Goal: Task Accomplishment & Management: Use online tool/utility

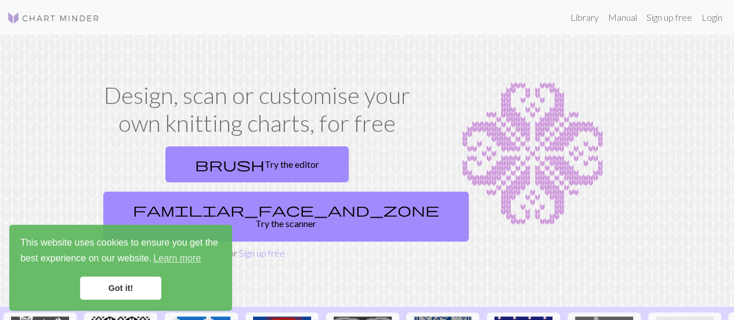
click at [123, 288] on link "Got it!" at bounding box center [120, 287] width 81 height 23
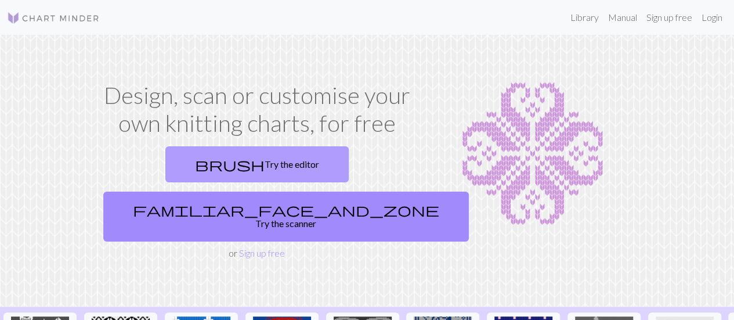
click at [176, 163] on link "brush Try the editor" at bounding box center [256, 164] width 183 height 36
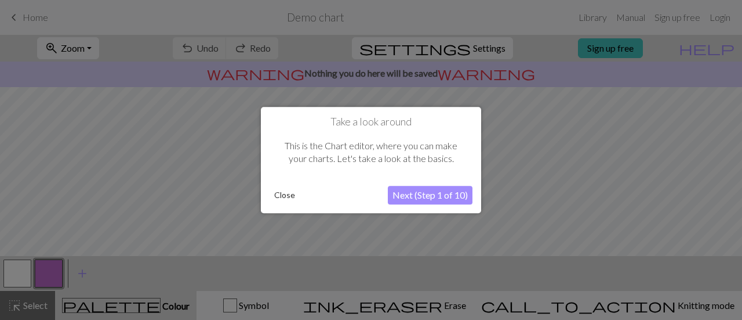
click at [423, 192] on button "Next (Step 1 of 10)" at bounding box center [430, 195] width 85 height 19
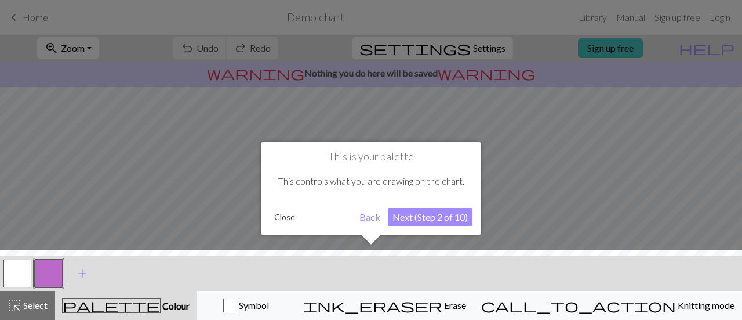
click at [410, 215] on button "Next (Step 2 of 10)" at bounding box center [430, 217] width 85 height 19
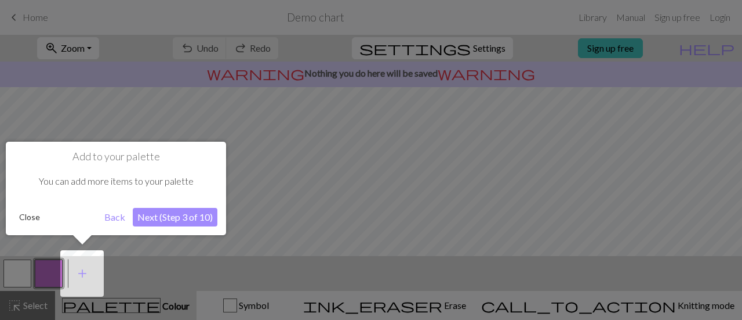
click at [113, 219] on button "Back" at bounding box center [115, 217] width 30 height 19
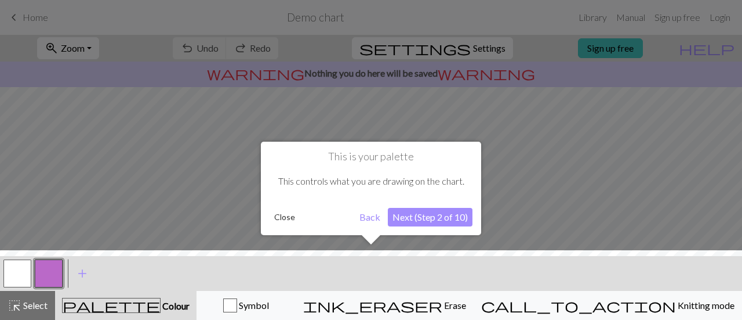
click at [289, 215] on button "Close" at bounding box center [285, 216] width 30 height 17
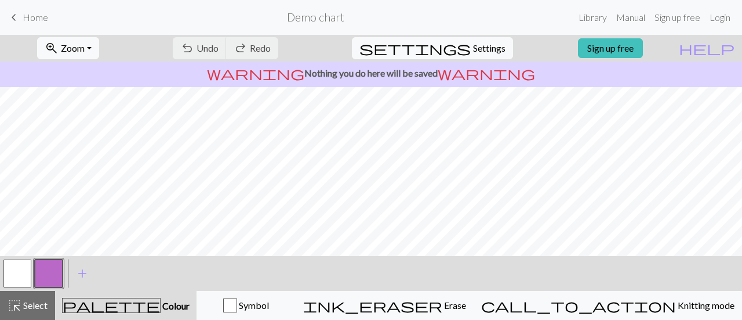
click at [20, 16] on span "keyboard_arrow_left" at bounding box center [14, 17] width 14 height 16
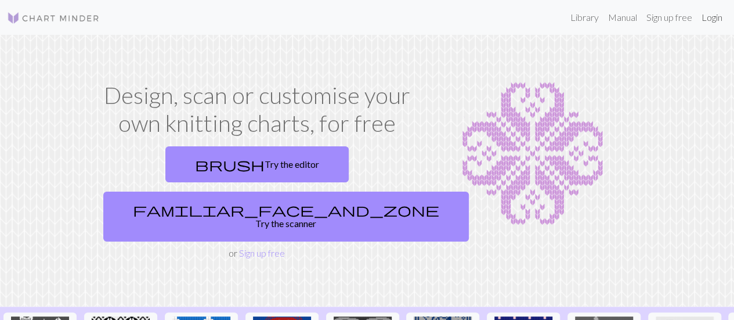
click at [711, 23] on link "Login" at bounding box center [712, 17] width 30 height 23
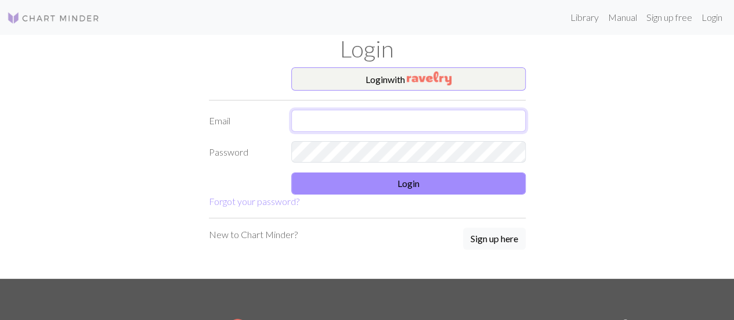
click at [389, 126] on input "text" at bounding box center [408, 121] width 234 height 22
type input "amalie_todal@outlook.com"
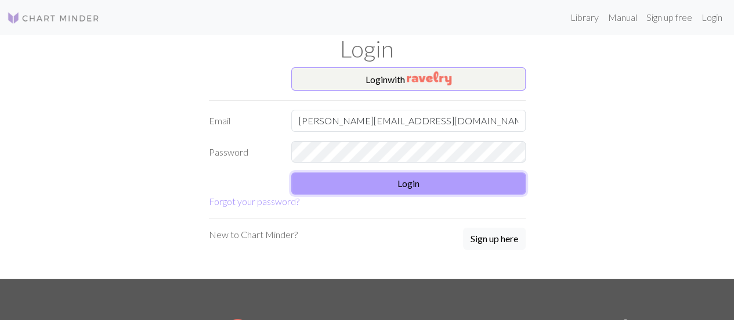
click at [421, 178] on button "Login" at bounding box center [408, 183] width 234 height 22
click at [441, 178] on button "Login" at bounding box center [408, 183] width 234 height 22
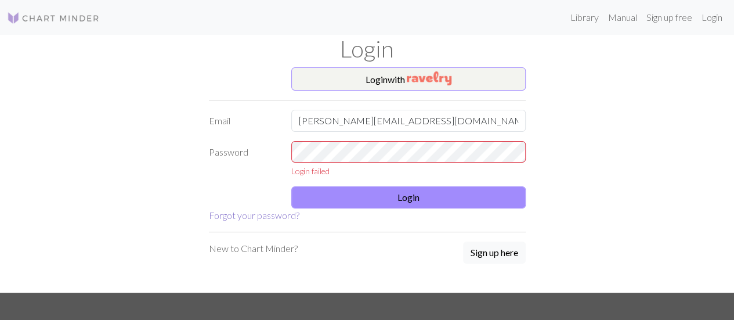
click at [266, 214] on link "Forgot your password?" at bounding box center [254, 214] width 90 height 11
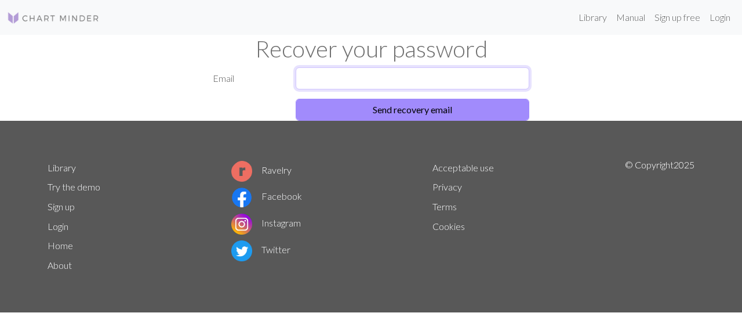
click at [332, 75] on input "text" at bounding box center [413, 78] width 234 height 22
type input "amalie_todal@outlook.com"
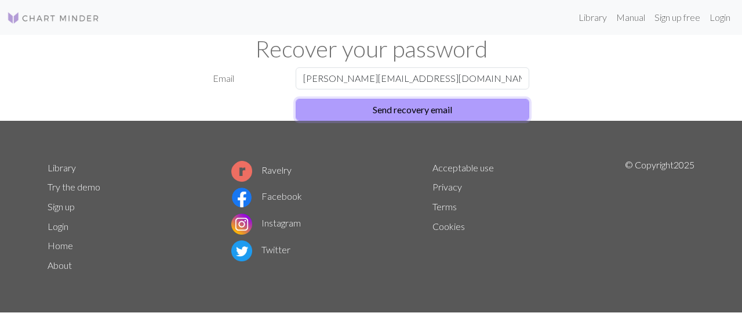
click at [384, 111] on button "Send recovery email" at bounding box center [413, 110] width 234 height 22
click at [381, 106] on button "Reset Password" at bounding box center [413, 110] width 234 height 22
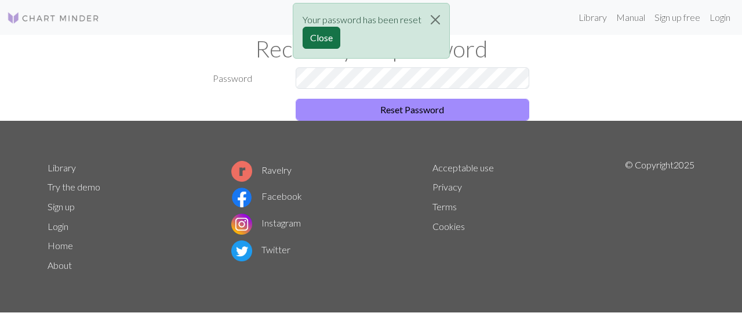
click at [320, 32] on button "Close" at bounding box center [322, 38] width 38 height 22
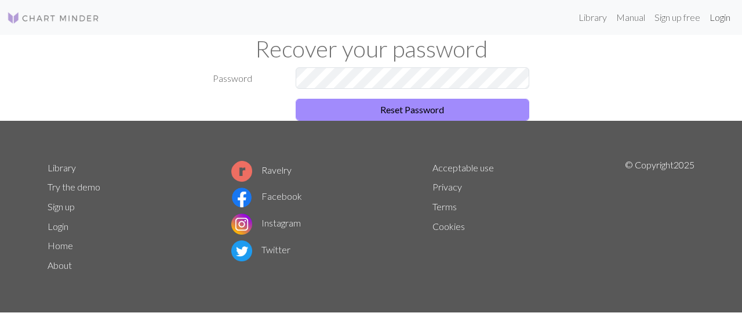
click at [715, 20] on link "Login" at bounding box center [720, 17] width 30 height 23
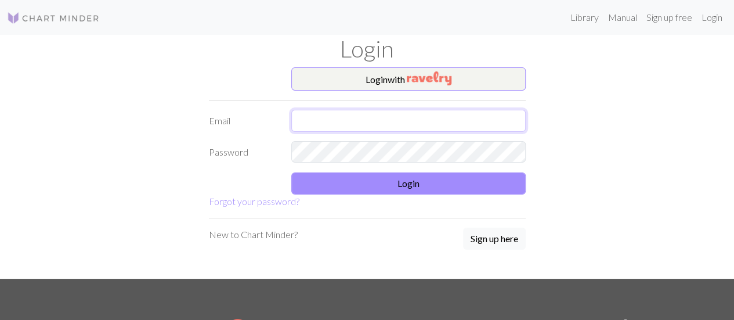
click at [396, 122] on input "text" at bounding box center [408, 121] width 234 height 22
type input "amalie_todal@outlook.com"
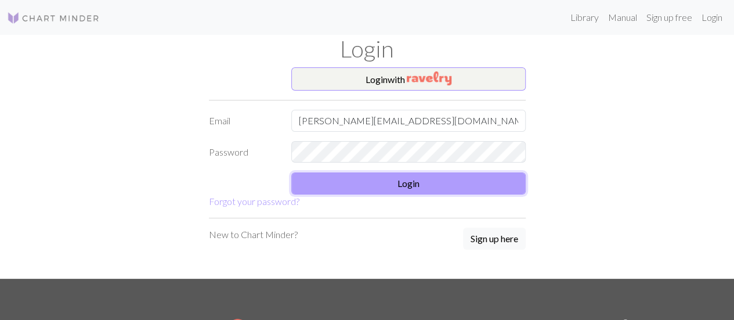
click at [376, 184] on button "Login" at bounding box center [408, 183] width 234 height 22
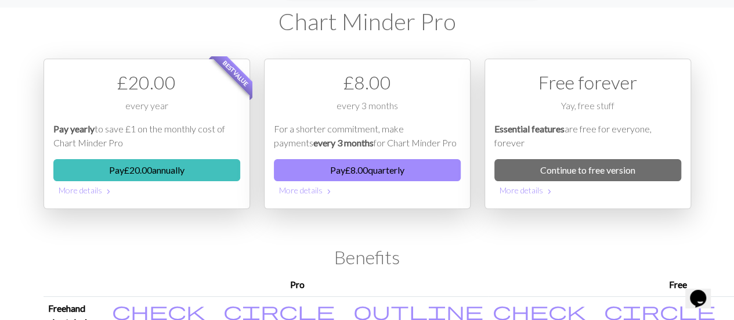
scroll to position [27, 0]
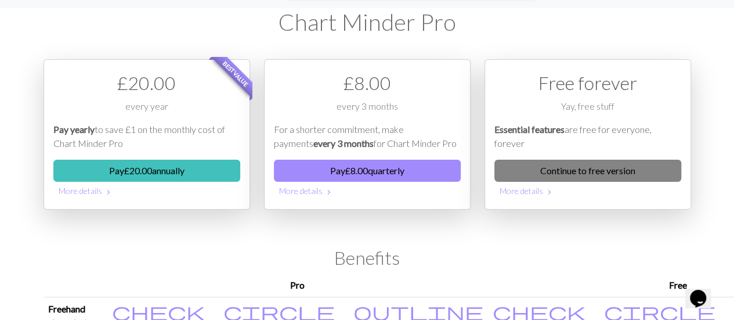
click at [602, 169] on link "Continue to free version" at bounding box center [587, 171] width 187 height 22
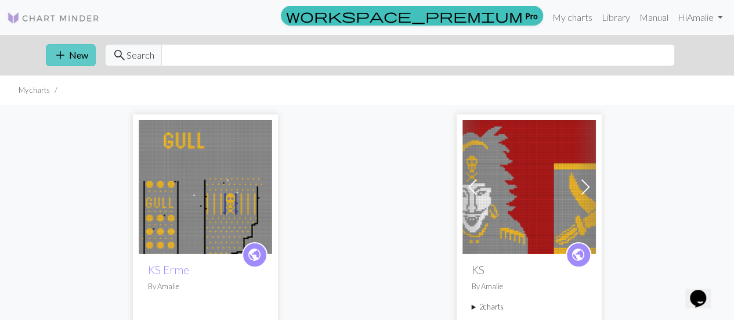
click at [68, 54] on button "add New" at bounding box center [71, 55] width 50 height 22
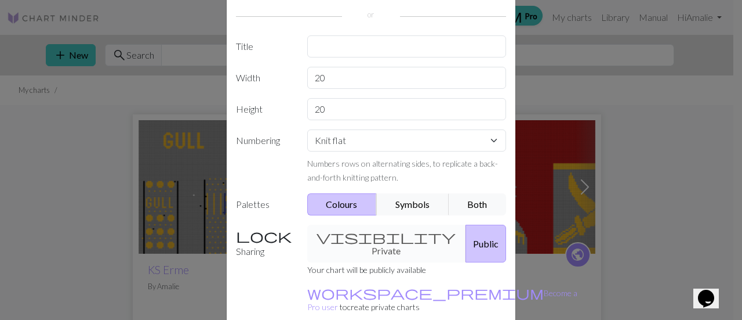
scroll to position [136, 0]
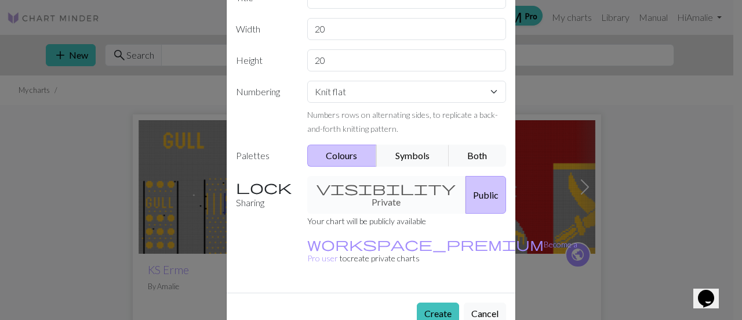
click at [376, 190] on div "visibility Private Public" at bounding box center [406, 195] width 213 height 38
click at [439, 302] on button "Create" at bounding box center [438, 313] width 42 height 22
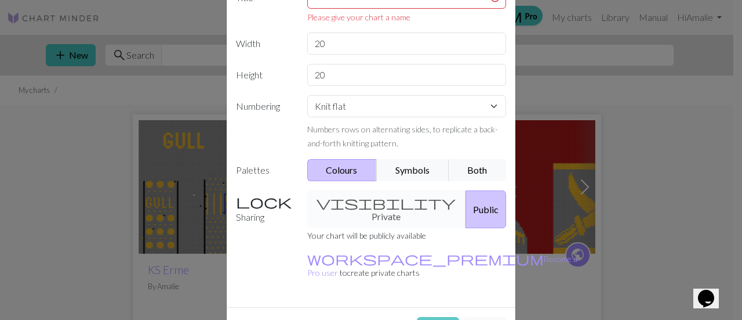
scroll to position [0, 0]
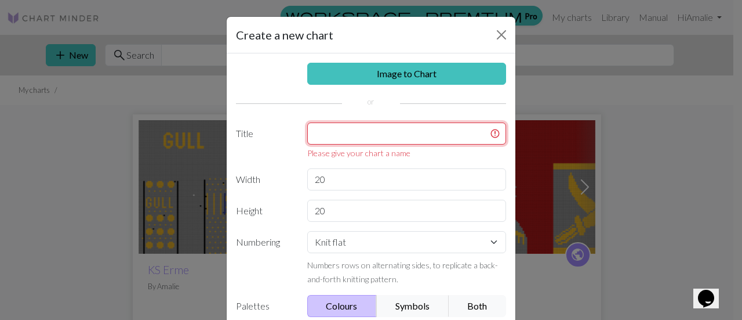
click at [343, 127] on input "text" at bounding box center [407, 133] width 200 height 22
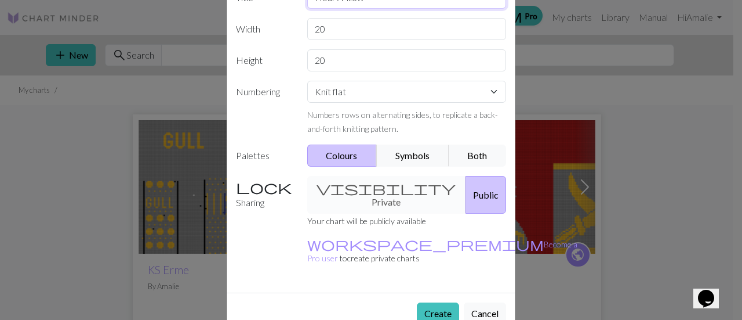
scroll to position [136, 0]
type input "Heart Pillow"
click at [433, 302] on button "Create" at bounding box center [438, 313] width 42 height 22
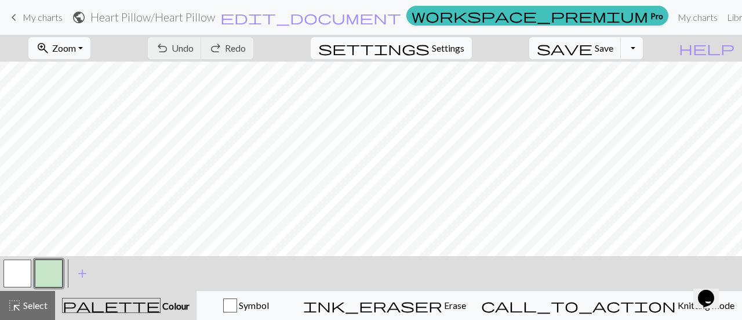
click at [472, 46] on button "settings Settings" at bounding box center [391, 48] width 161 height 22
select select "aran"
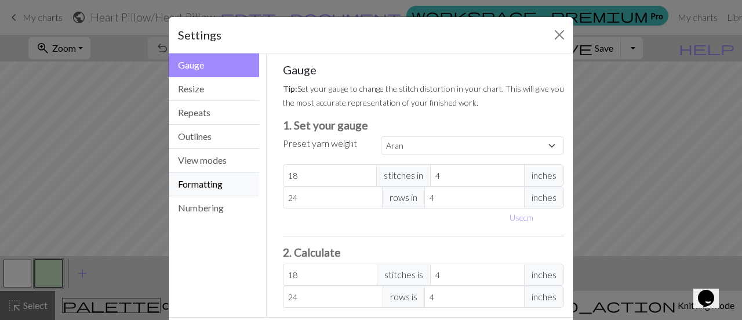
click at [198, 182] on button "Formatting" at bounding box center [214, 184] width 90 height 24
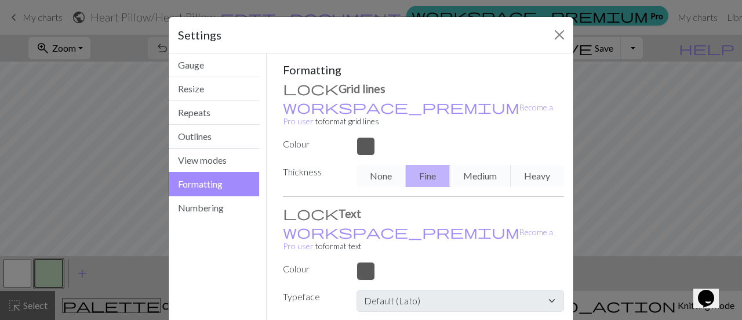
click at [588, 107] on div "Settings Formatting Gauge Resize Repeats Outlines View modes Formatting Numberi…" at bounding box center [371, 160] width 742 height 320
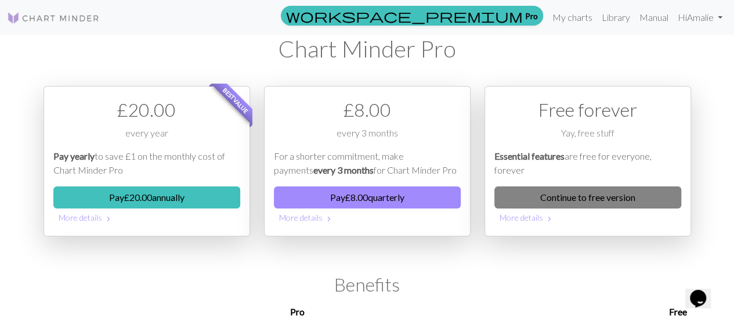
click at [598, 193] on link "Continue to free version" at bounding box center [587, 197] width 187 height 22
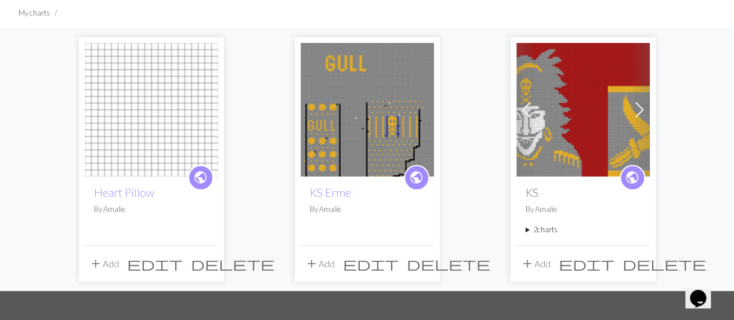
scroll to position [119, 0]
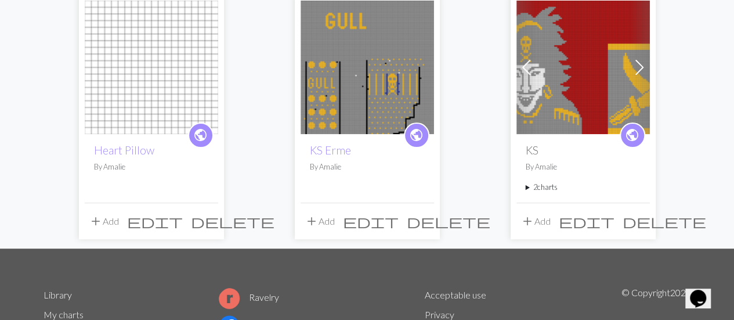
click at [206, 219] on span "delete" at bounding box center [233, 221] width 84 height 16
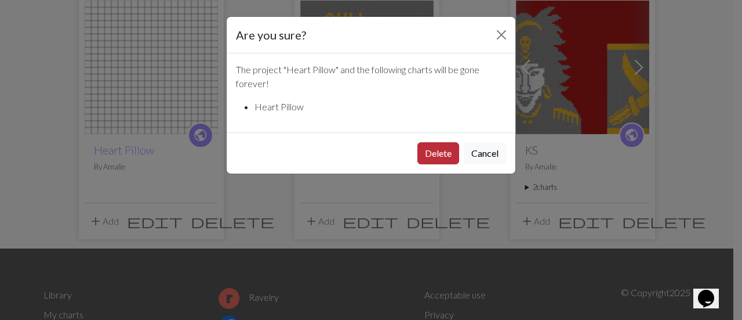
click at [428, 147] on button "Delete" at bounding box center [439, 153] width 42 height 22
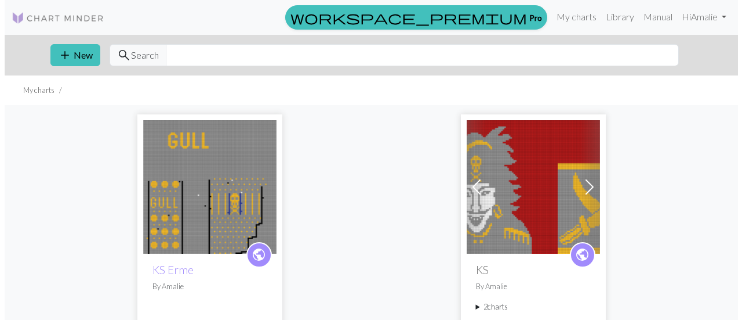
scroll to position [31, 0]
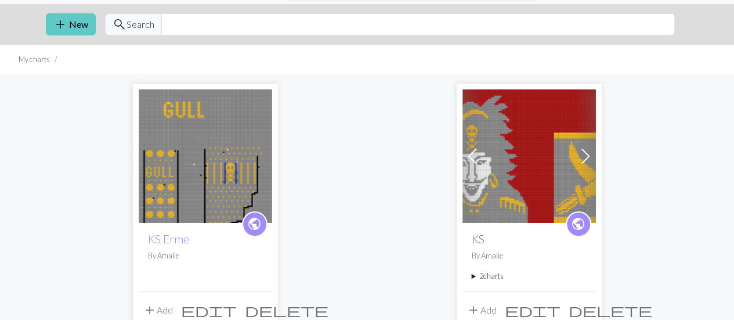
click at [72, 18] on button "add New" at bounding box center [71, 24] width 50 height 22
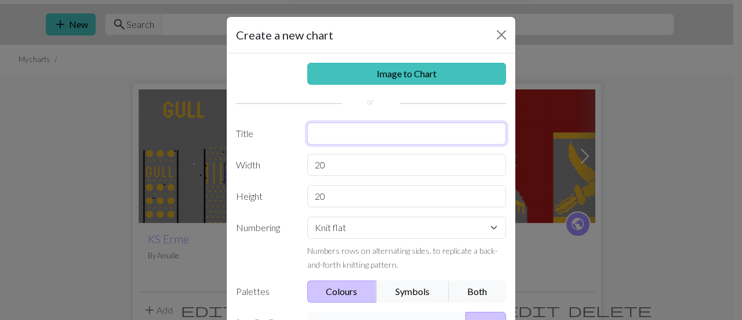
click at [333, 133] on input "text" at bounding box center [407, 133] width 200 height 22
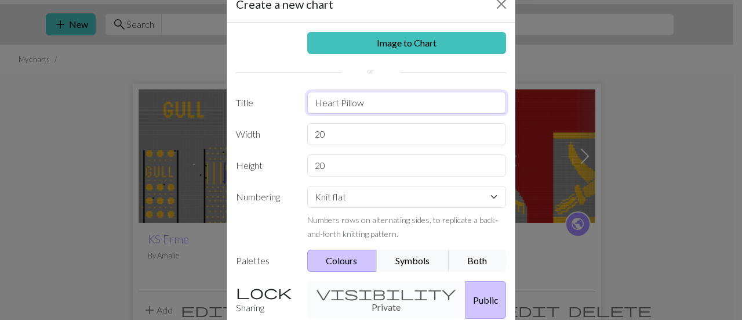
scroll to position [31, 0]
type input "Heart Pillow"
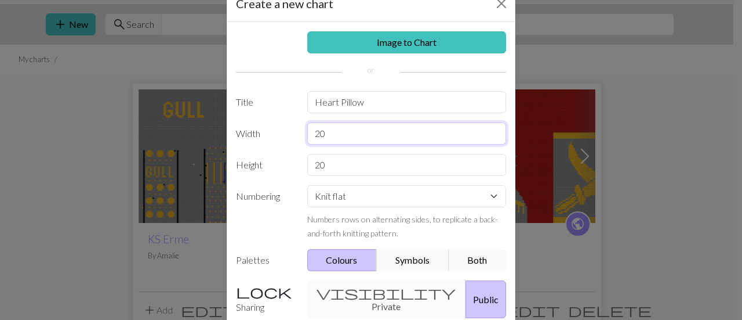
click at [397, 132] on input "20" at bounding box center [407, 133] width 200 height 22
type input "2"
type input "8"
type input "100"
click at [343, 167] on input "20" at bounding box center [407, 165] width 200 height 22
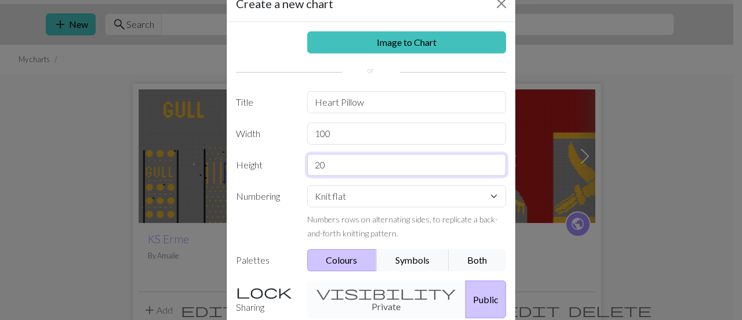
type input "2"
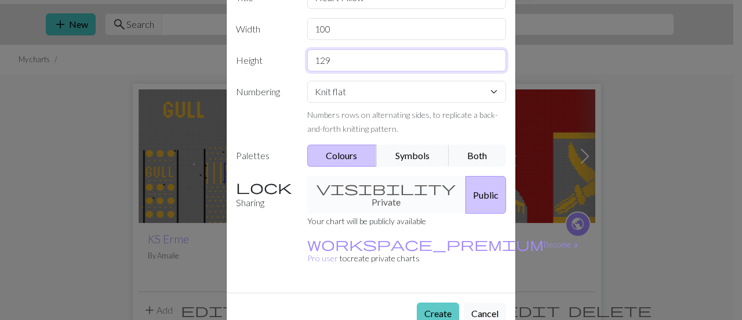
type input "129"
click at [432, 302] on button "Create" at bounding box center [438, 313] width 42 height 22
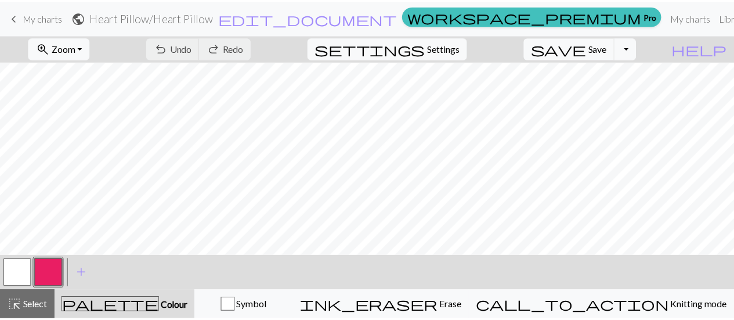
scroll to position [100, 0]
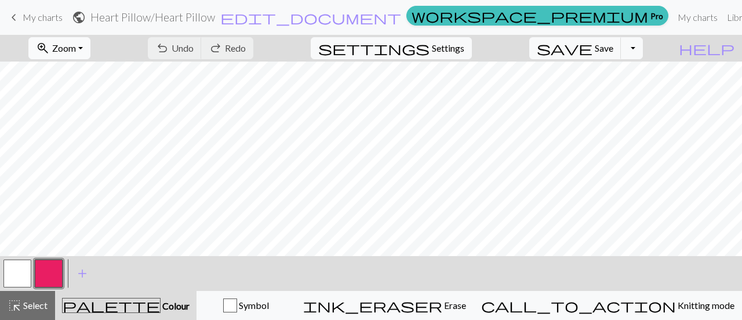
click at [90, 44] on button "zoom_in Zoom Zoom" at bounding box center [59, 48] width 62 height 22
click at [82, 74] on button "Fit all" at bounding box center [76, 73] width 92 height 19
click at [10, 19] on span "keyboard_arrow_left" at bounding box center [14, 17] width 14 height 16
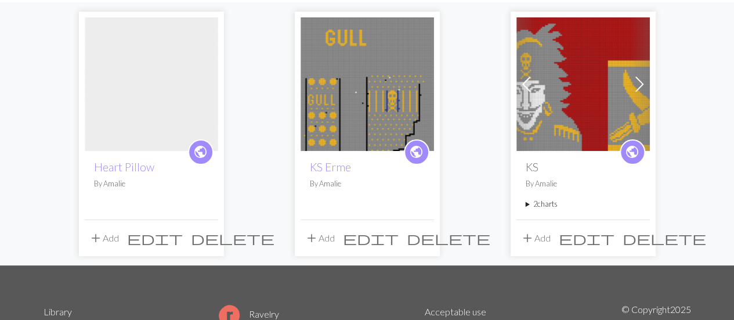
scroll to position [103, 0]
click at [205, 235] on span "delete" at bounding box center [233, 237] width 84 height 16
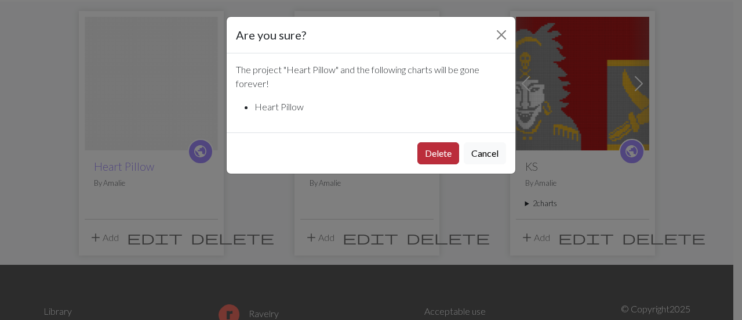
click at [419, 156] on button "Delete" at bounding box center [439, 153] width 42 height 22
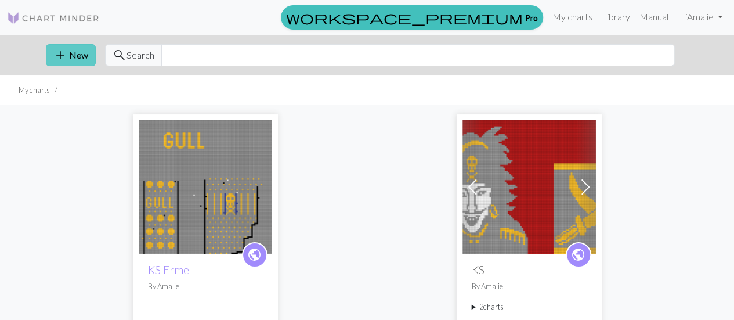
click at [63, 50] on span "add" at bounding box center [60, 55] width 14 height 16
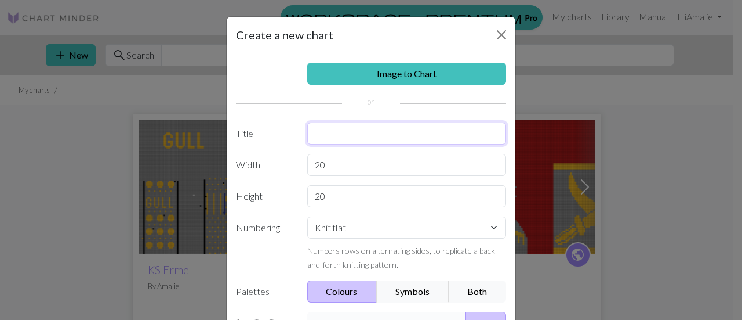
click at [325, 132] on input "text" at bounding box center [407, 133] width 200 height 22
type input "M"
type input "Heart Pillow"
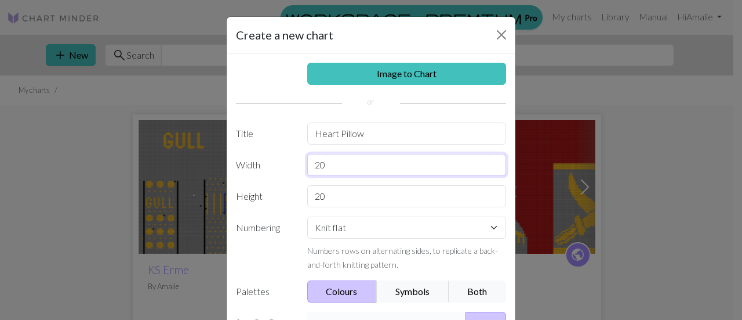
click at [339, 170] on input "20" at bounding box center [407, 165] width 200 height 22
type input "2"
type input "60"
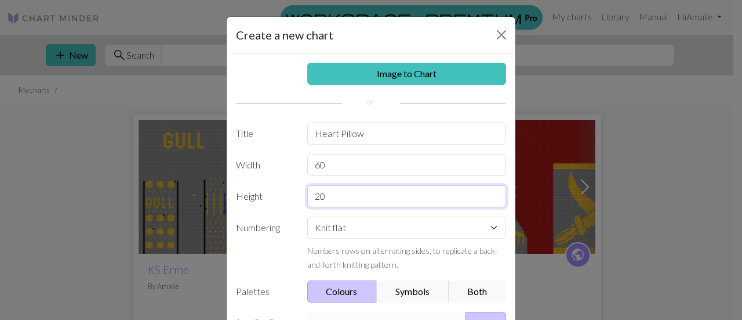
click at [339, 201] on input "20" at bounding box center [407, 196] width 200 height 22
type input "2"
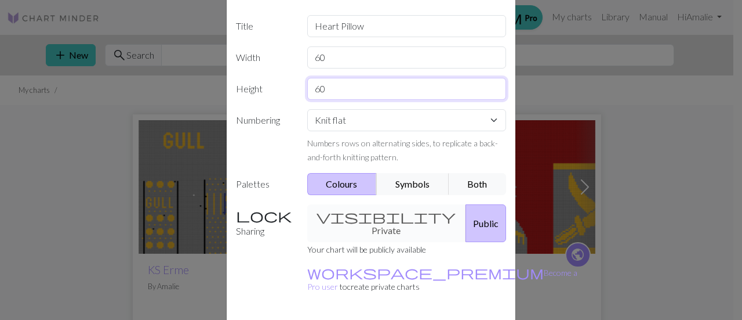
scroll to position [136, 0]
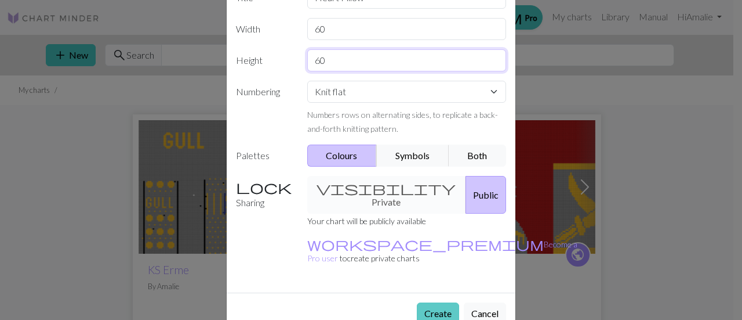
type input "60"
click at [429, 302] on button "Create" at bounding box center [438, 313] width 42 height 22
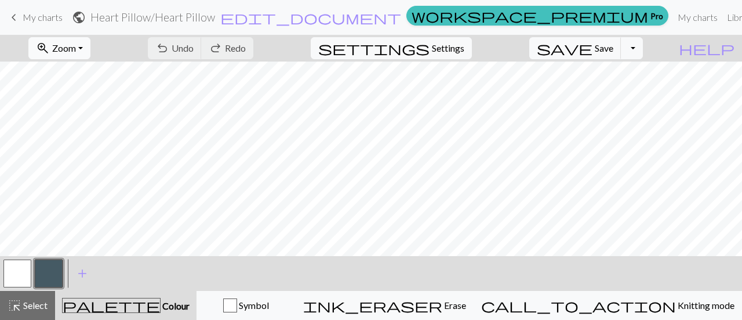
click at [90, 50] on button "zoom_in Zoom Zoom" at bounding box center [59, 48] width 62 height 22
click at [82, 72] on button "Fit all" at bounding box center [76, 73] width 92 height 19
click at [90, 45] on button "zoom_in Zoom Zoom" at bounding box center [59, 48] width 62 height 22
click at [81, 141] on button "50%" at bounding box center [76, 138] width 92 height 19
click at [88, 53] on button "zoom_in Zoom Zoom" at bounding box center [59, 48] width 62 height 22
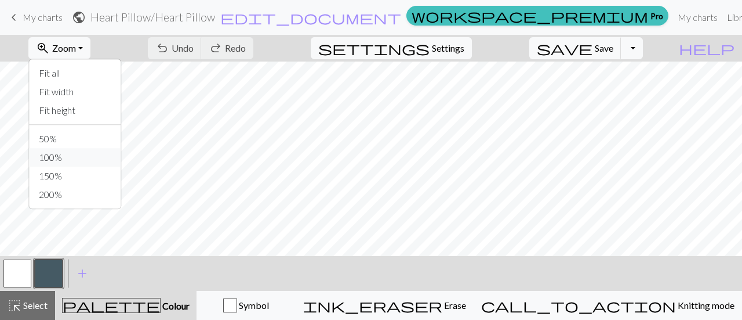
click at [90, 161] on button "100%" at bounding box center [76, 157] width 92 height 19
click at [19, 276] on button "button" at bounding box center [17, 273] width 28 height 28
click at [42, 278] on button "button" at bounding box center [49, 273] width 28 height 28
click at [19, 272] on button "button" at bounding box center [17, 273] width 28 height 28
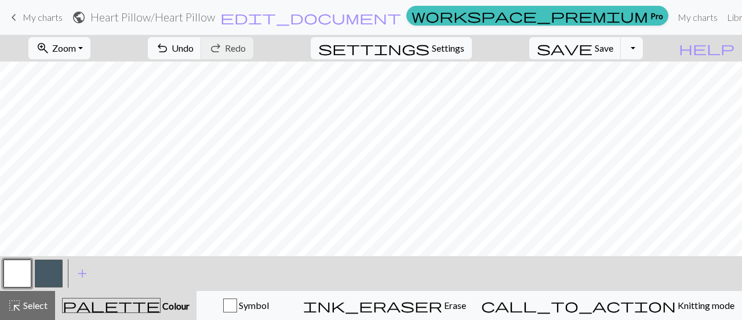
click at [47, 280] on button "button" at bounding box center [49, 273] width 28 height 28
click at [23, 288] on div at bounding box center [17, 273] width 31 height 31
click at [20, 284] on button "button" at bounding box center [17, 273] width 28 height 28
click at [40, 274] on button "button" at bounding box center [49, 273] width 28 height 28
click at [9, 271] on button "button" at bounding box center [17, 273] width 28 height 28
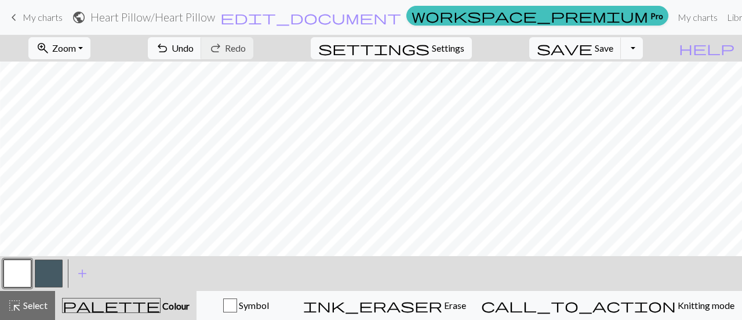
click at [46, 280] on button "button" at bounding box center [49, 273] width 28 height 28
click at [18, 274] on button "button" at bounding box center [17, 273] width 28 height 28
click at [463, 208] on div "zoom_in Zoom Zoom Fit all Fit width Fit height 50% 100% 150% 200% undo Undo Und…" at bounding box center [371, 177] width 742 height 285
click at [50, 276] on button "button" at bounding box center [49, 273] width 28 height 28
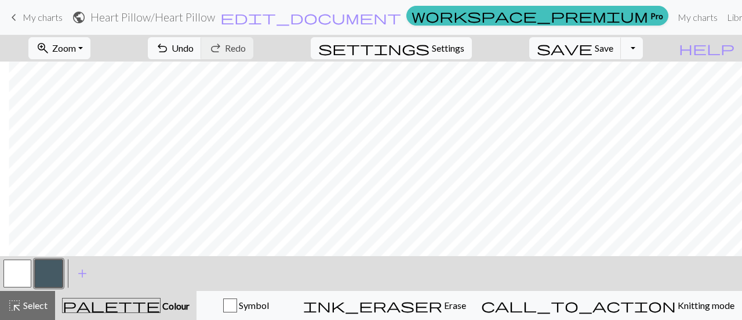
click at [42, 277] on button "button" at bounding box center [49, 273] width 28 height 28
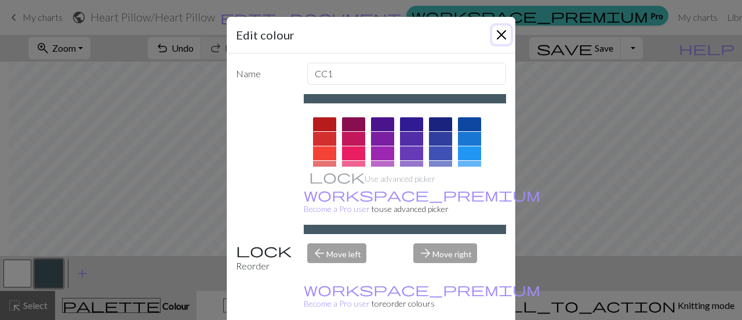
click at [494, 38] on button "Close" at bounding box center [501, 35] width 19 height 19
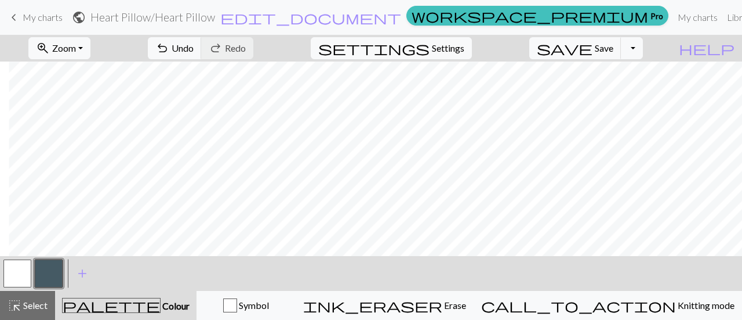
click at [17, 278] on button "button" at bounding box center [17, 273] width 28 height 28
click at [49, 266] on button "button" at bounding box center [49, 273] width 28 height 28
click at [24, 277] on button "button" at bounding box center [17, 273] width 28 height 28
click at [49, 281] on button "button" at bounding box center [49, 273] width 28 height 28
click at [447, 202] on div "zoom_in Zoom Zoom Fit all Fit width Fit height 50% 100% 150% 200% undo Undo Und…" at bounding box center [371, 177] width 742 height 285
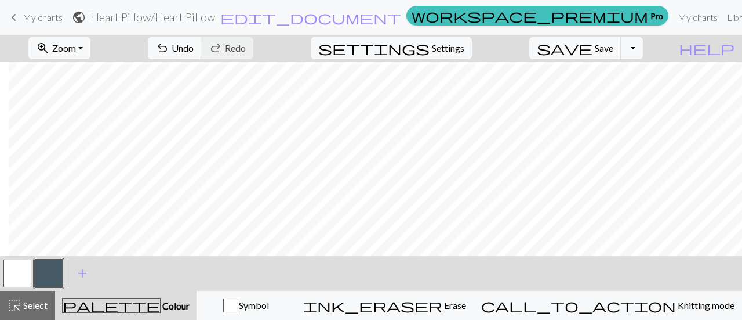
click at [24, 279] on button "button" at bounding box center [17, 273] width 28 height 28
click at [44, 277] on button "button" at bounding box center [49, 273] width 28 height 28
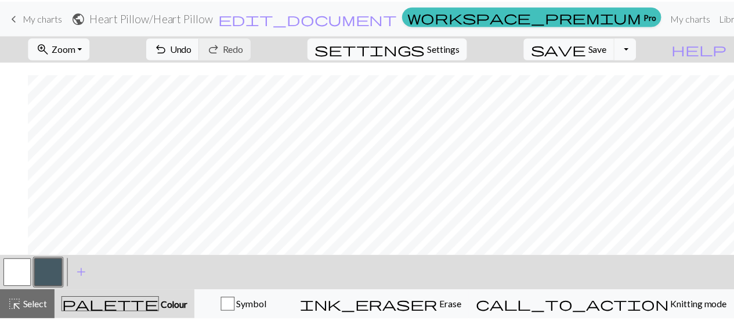
scroll to position [52, 254]
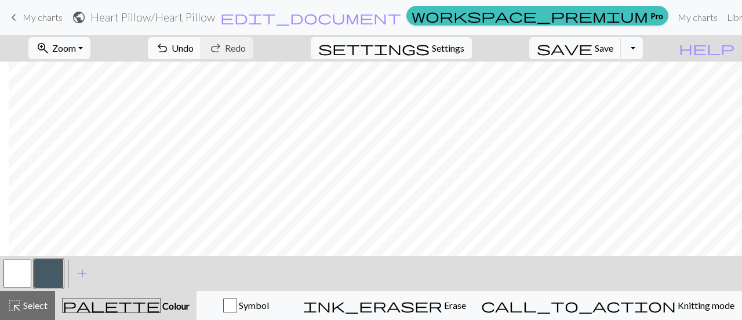
click at [17, 17] on span "keyboard_arrow_left" at bounding box center [14, 17] width 14 height 16
click at [593, 42] on span "save" at bounding box center [565, 48] width 56 height 16
click at [42, 21] on span "My charts" at bounding box center [43, 17] width 40 height 11
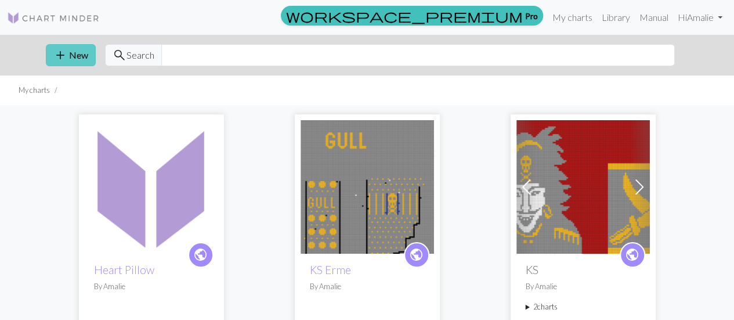
click at [65, 54] on span "add" at bounding box center [60, 55] width 14 height 16
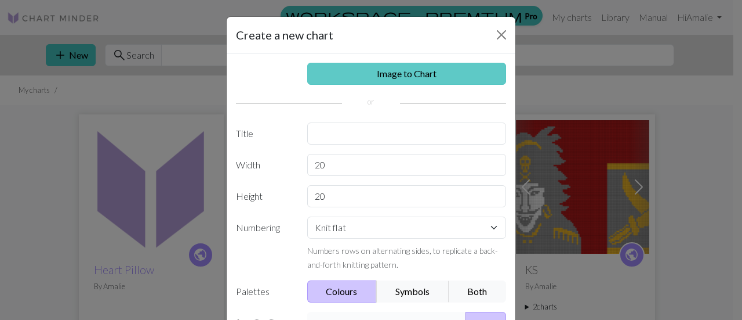
click at [353, 72] on link "Image to Chart" at bounding box center [407, 74] width 200 height 22
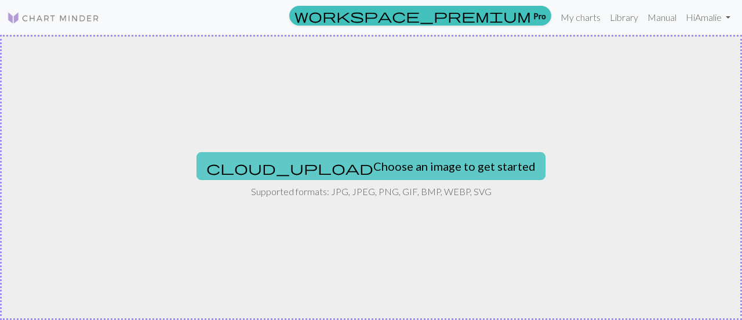
click at [343, 169] on button "cloud_upload Choose an image to get started" at bounding box center [371, 166] width 349 height 28
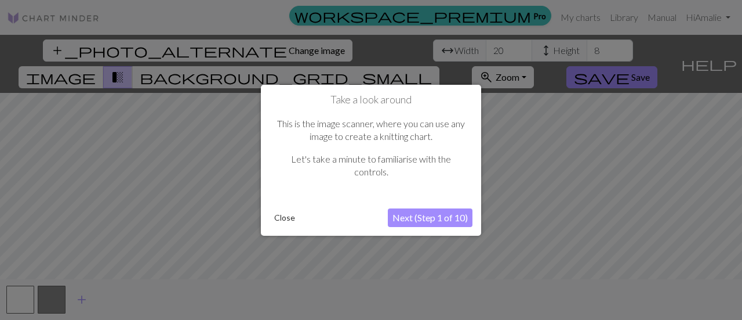
click at [443, 220] on button "Next (Step 1 of 10)" at bounding box center [430, 217] width 85 height 19
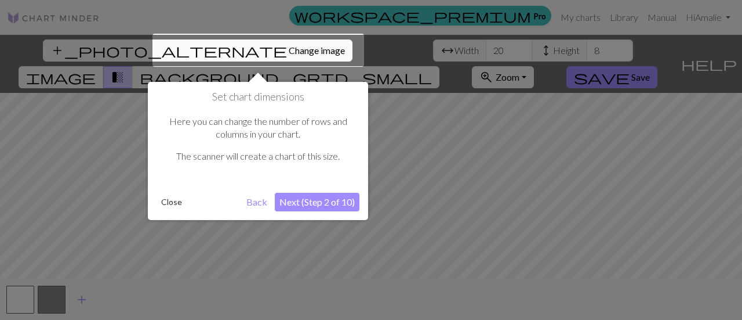
click at [316, 201] on button "Next (Step 2 of 10)" at bounding box center [317, 202] width 85 height 19
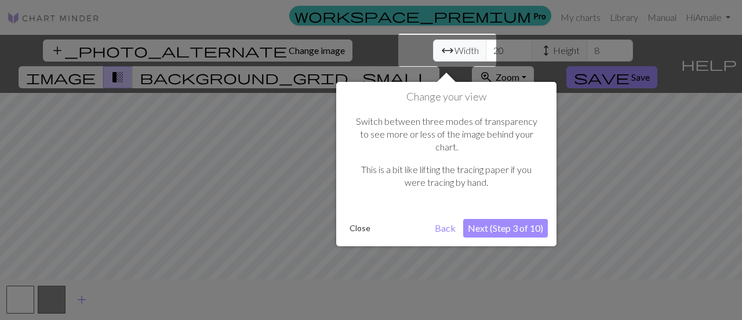
click at [525, 219] on button "Next (Step 3 of 10)" at bounding box center [505, 228] width 85 height 19
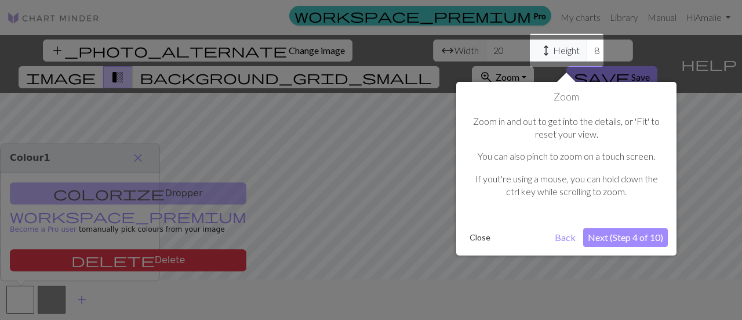
click at [622, 240] on button "Next (Step 4 of 10)" at bounding box center [626, 237] width 85 height 19
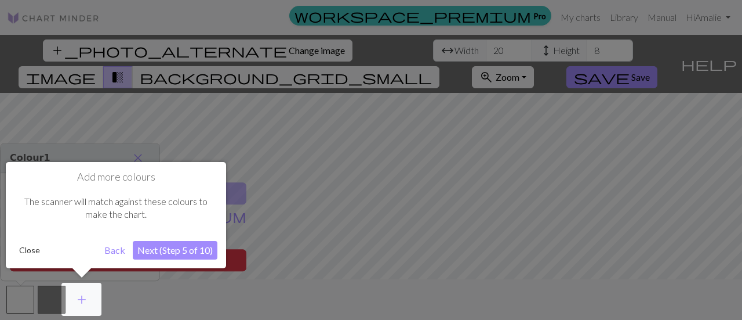
click at [161, 250] on button "Next (Step 5 of 10)" at bounding box center [175, 250] width 85 height 19
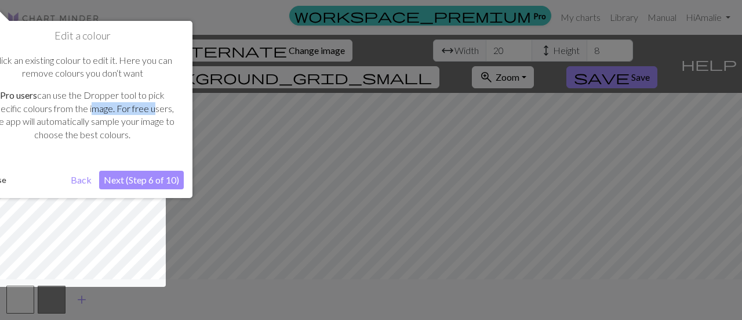
drag, startPoint x: 89, startPoint y: 109, endPoint x: 151, endPoint y: 104, distance: 62.3
click at [151, 104] on p "Pro users can use the Dropper tool to pick specific colours from the image. For…" at bounding box center [82, 115] width 191 height 52
click at [152, 176] on button "Next (Step 6 of 10)" at bounding box center [141, 180] width 85 height 19
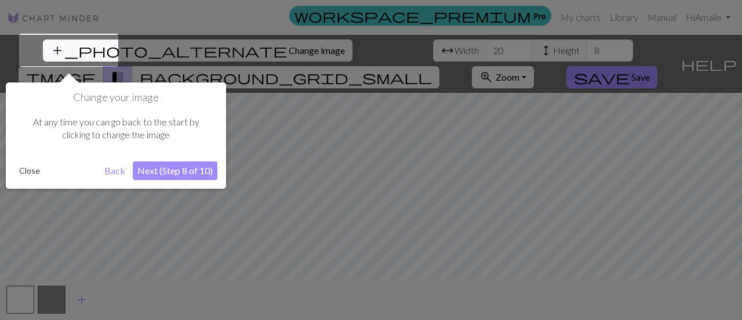
click at [182, 171] on button "Next (Step 8 of 10)" at bounding box center [175, 170] width 85 height 19
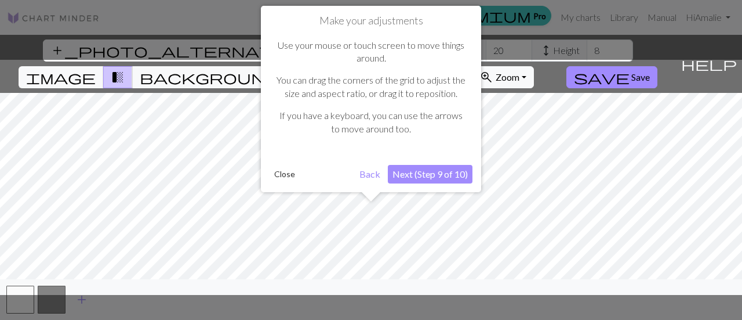
click at [421, 168] on button "Next (Step 9 of 10)" at bounding box center [430, 174] width 85 height 19
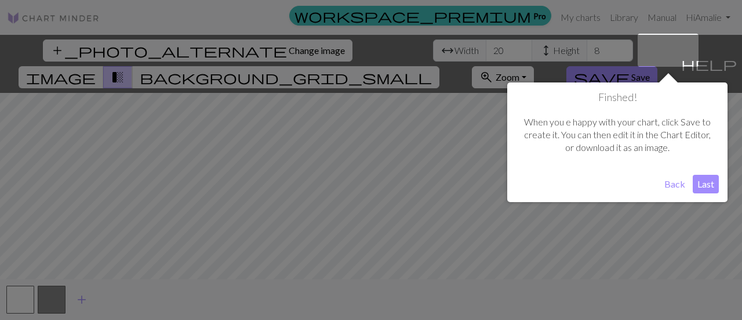
click at [709, 184] on button "Last" at bounding box center [706, 184] width 26 height 19
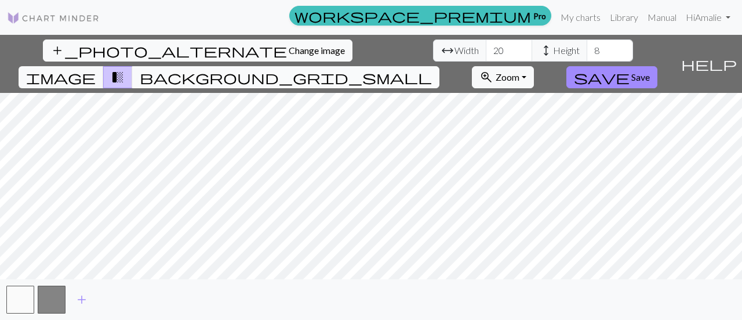
click at [432, 69] on span "background_grid_small" at bounding box center [286, 77] width 292 height 16
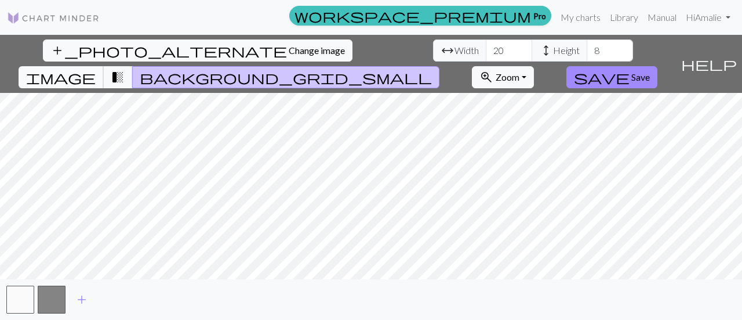
click at [96, 69] on span "image" at bounding box center [61, 77] width 70 height 16
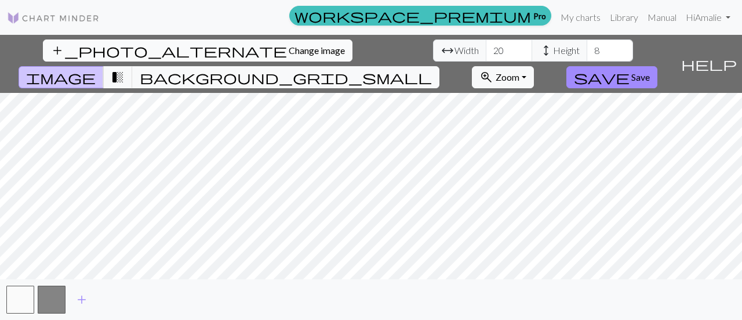
click at [289, 49] on span "Change image" at bounding box center [317, 50] width 56 height 11
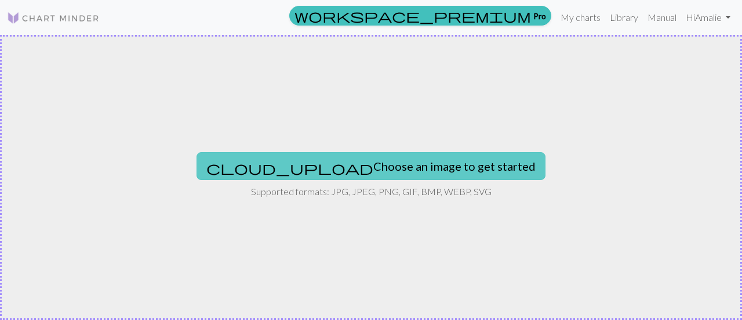
click at [338, 165] on button "cloud_upload Choose an image to get started" at bounding box center [371, 166] width 349 height 28
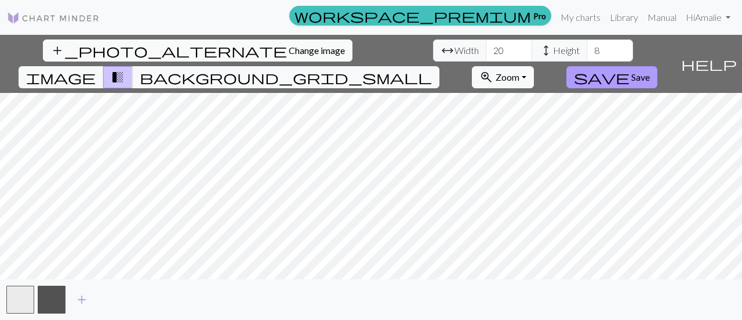
click at [650, 71] on span "Save" at bounding box center [641, 76] width 19 height 11
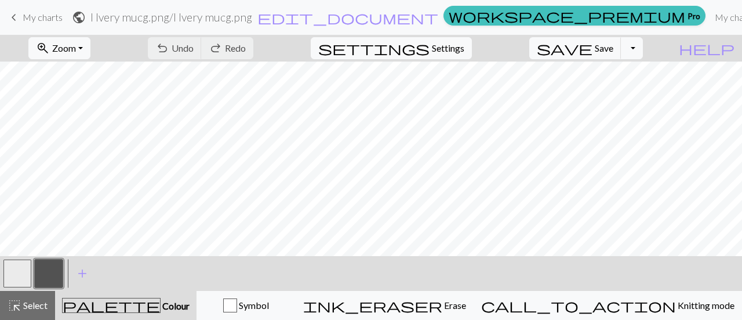
click at [238, 54] on div "undo Undo Undo redo Redo Redo" at bounding box center [200, 48] width 123 height 27
click at [33, 12] on span "My charts" at bounding box center [43, 17] width 40 height 11
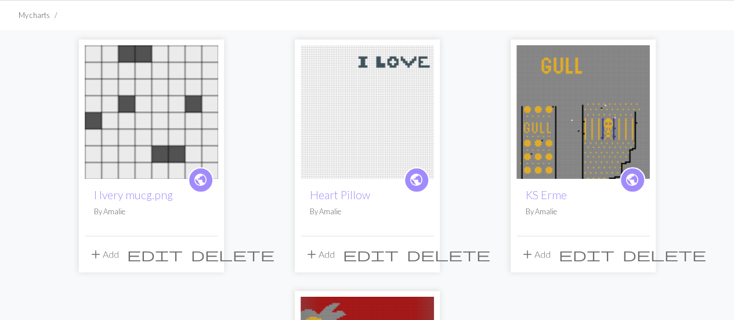
scroll to position [75, 0]
click at [203, 255] on span "delete" at bounding box center [233, 253] width 84 height 16
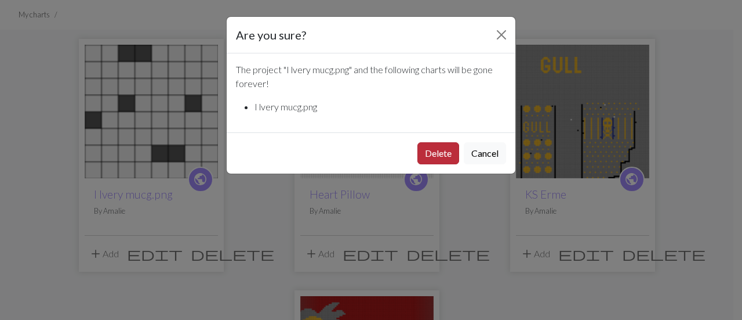
click at [426, 153] on button "Delete" at bounding box center [439, 153] width 42 height 22
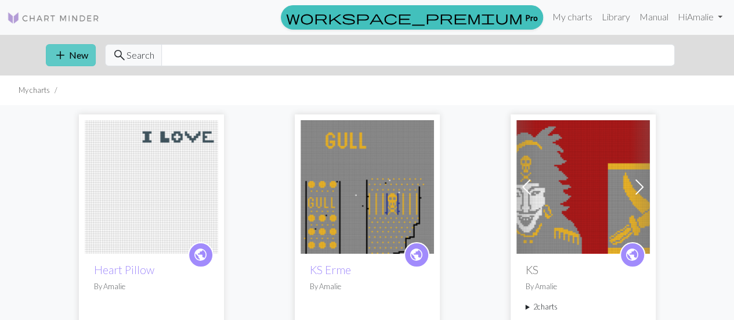
click at [68, 50] on button "add New" at bounding box center [71, 55] width 50 height 22
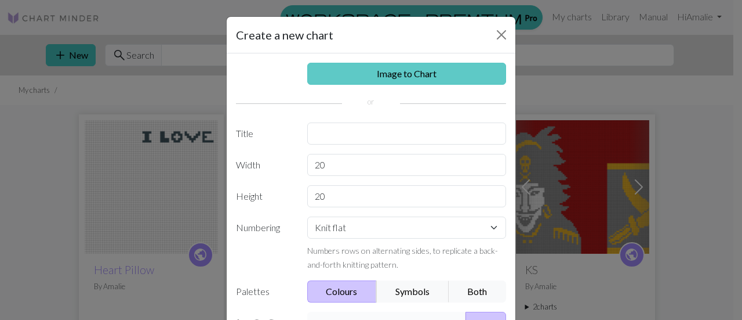
click at [437, 74] on link "Image to Chart" at bounding box center [407, 74] width 200 height 22
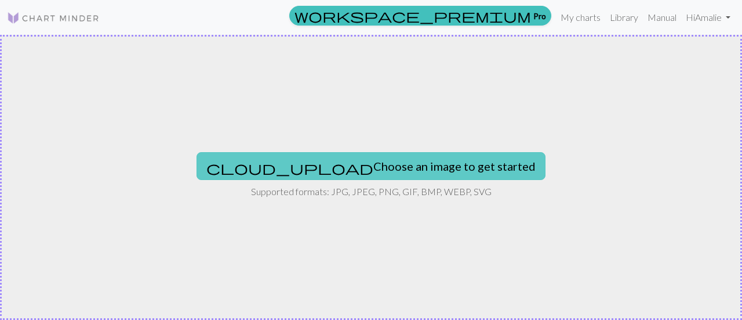
click at [363, 164] on button "cloud_upload Choose an image to get started" at bounding box center [371, 166] width 349 height 28
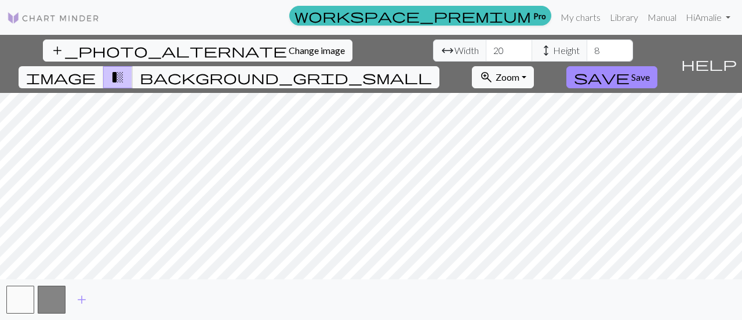
click at [256, 287] on div "add" at bounding box center [371, 299] width 742 height 41
click at [57, 308] on button "button" at bounding box center [52, 299] width 28 height 28
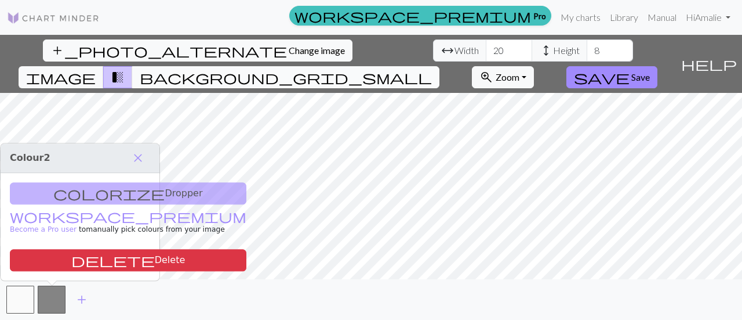
click at [440, 66] on button "background_grid_small" at bounding box center [285, 77] width 307 height 22
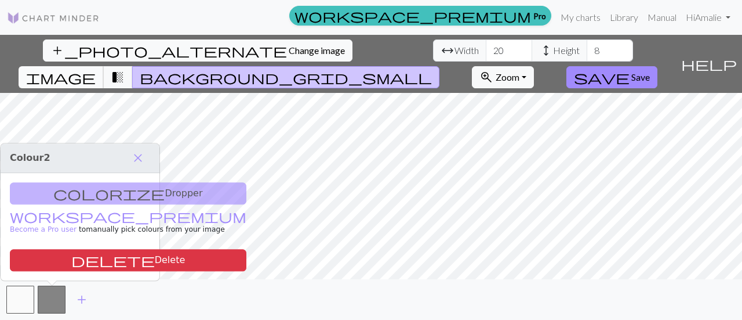
click at [96, 69] on span "image" at bounding box center [61, 77] width 70 height 16
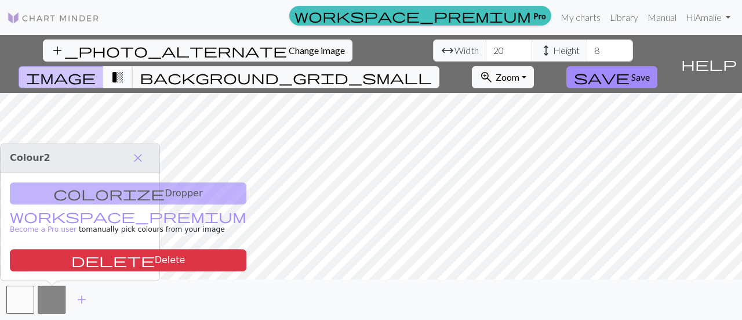
click at [125, 69] on span "transition_fade" at bounding box center [118, 77] width 14 height 16
click at [144, 159] on span "close" at bounding box center [138, 158] width 14 height 16
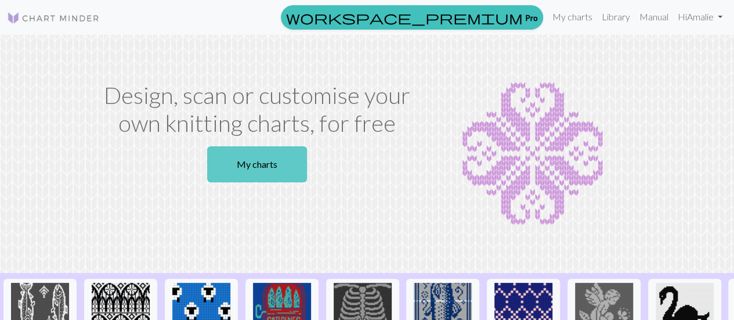
click at [284, 169] on link "My charts" at bounding box center [257, 164] width 100 height 36
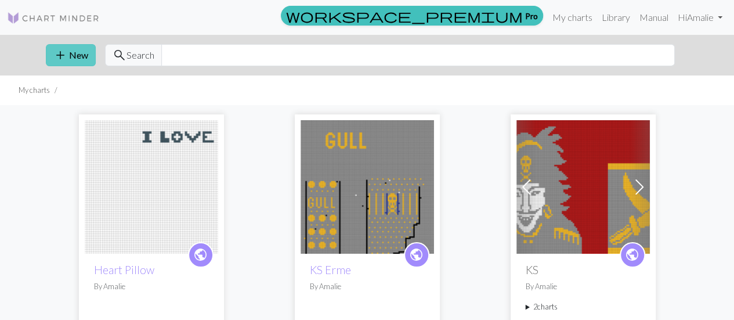
click at [81, 50] on button "add New" at bounding box center [71, 55] width 50 height 22
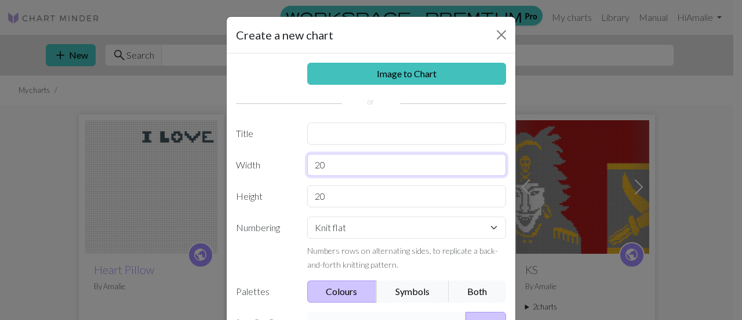
click at [387, 168] on input "20" at bounding box center [407, 165] width 200 height 22
type input "2"
type input "80"
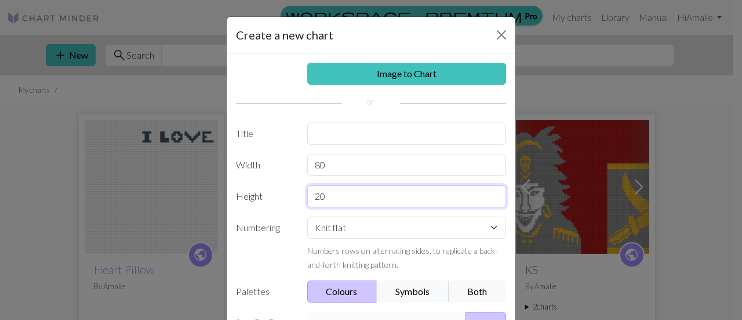
click at [381, 193] on input "20" at bounding box center [407, 196] width 200 height 22
type input "2"
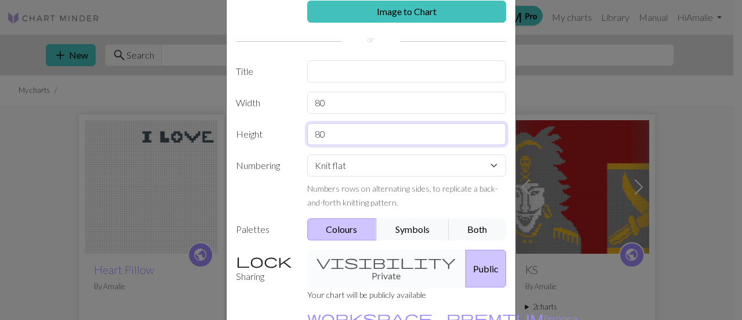
scroll to position [136, 0]
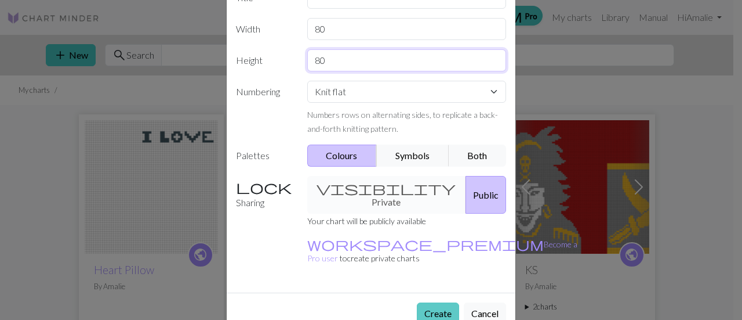
type input "80"
click at [430, 302] on button "Create" at bounding box center [438, 313] width 42 height 22
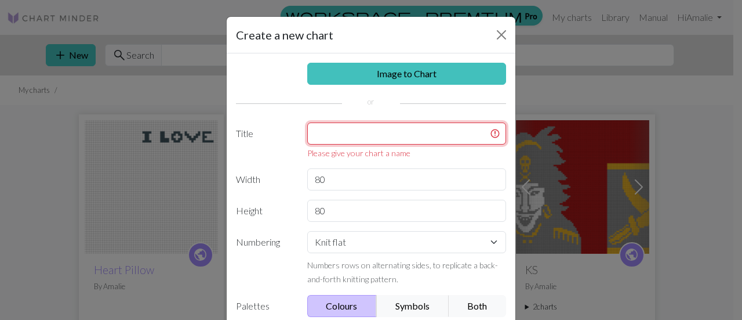
click at [354, 140] on input "text" at bounding box center [407, 133] width 200 height 22
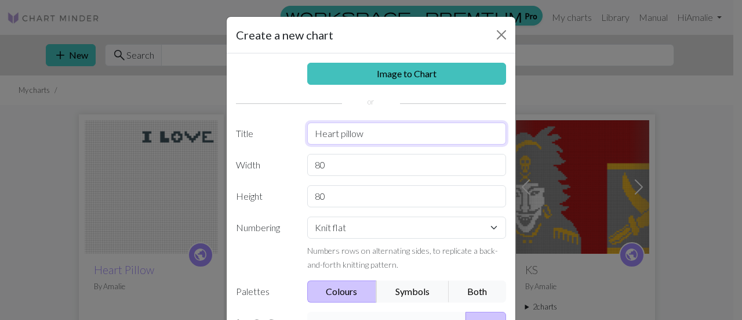
scroll to position [136, 0]
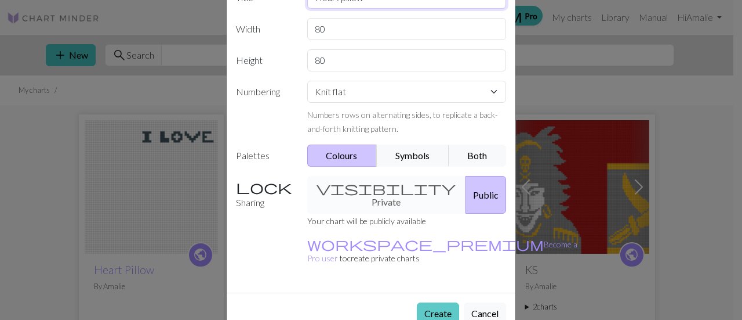
type input "Heart pillow"
click at [441, 302] on button "Create" at bounding box center [438, 313] width 42 height 22
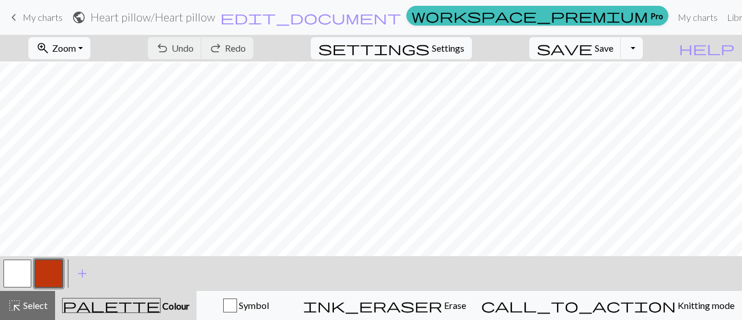
scroll to position [39, 0]
click at [20, 273] on button "button" at bounding box center [17, 273] width 28 height 28
click at [12, 276] on button "button" at bounding box center [17, 273] width 28 height 28
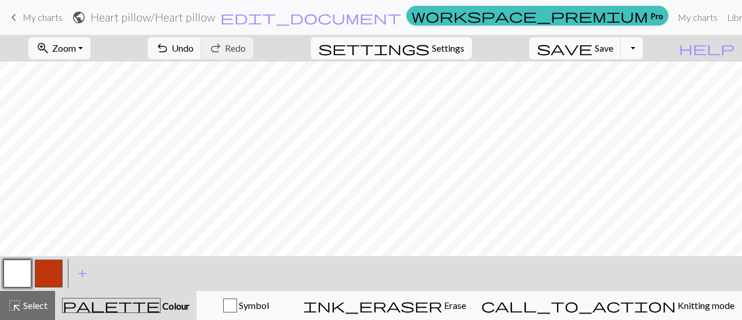
click at [48, 267] on button "button" at bounding box center [49, 273] width 28 height 28
click at [13, 272] on button "button" at bounding box center [17, 273] width 28 height 28
click at [57, 280] on button "button" at bounding box center [49, 273] width 28 height 28
click at [18, 275] on button "button" at bounding box center [17, 273] width 28 height 28
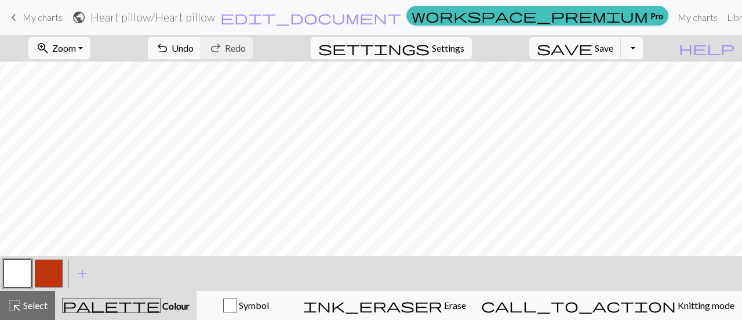
click at [45, 270] on button "button" at bounding box center [49, 273] width 28 height 28
drag, startPoint x: 13, startPoint y: 278, endPoint x: 473, endPoint y: 274, distance: 460.6
click at [473, 274] on div "< > add Add a colour" at bounding box center [371, 273] width 742 height 35
click at [24, 267] on button "button" at bounding box center [17, 273] width 28 height 28
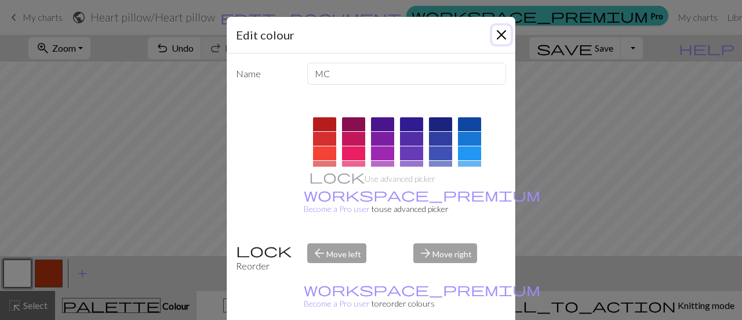
click at [499, 31] on button "Close" at bounding box center [501, 35] width 19 height 19
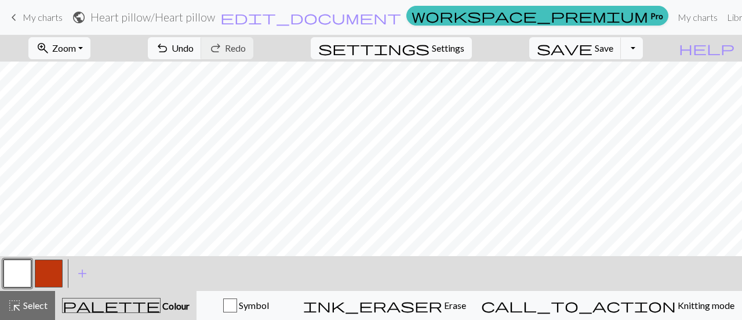
click at [50, 267] on button "button" at bounding box center [49, 273] width 28 height 28
click at [19, 276] on button "button" at bounding box center [17, 273] width 28 height 28
click at [51, 274] on button "button" at bounding box center [49, 273] width 28 height 28
click at [13, 281] on button "button" at bounding box center [17, 273] width 28 height 28
click at [45, 271] on button "button" at bounding box center [49, 273] width 28 height 28
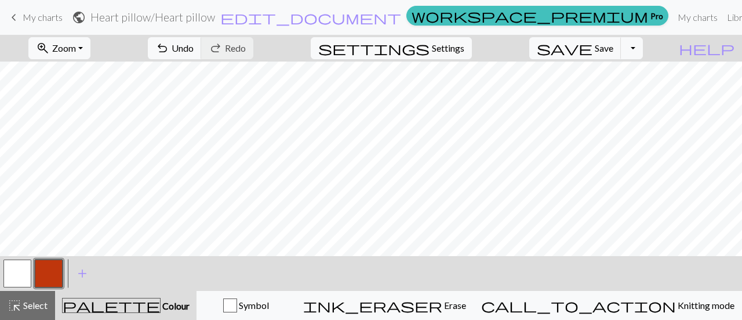
click at [13, 270] on button "button" at bounding box center [17, 273] width 28 height 28
click at [54, 274] on button "button" at bounding box center [49, 273] width 28 height 28
click at [16, 274] on button "button" at bounding box center [17, 273] width 28 height 28
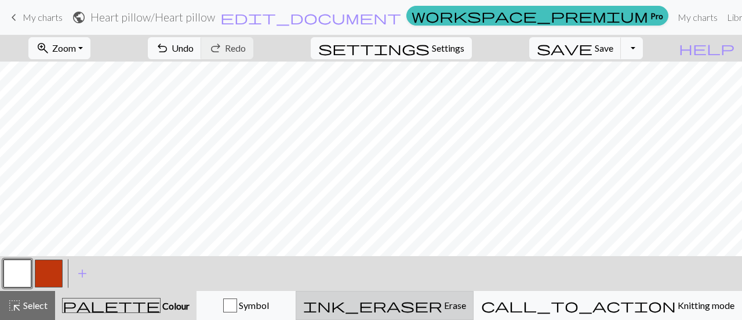
drag, startPoint x: 24, startPoint y: 274, endPoint x: 429, endPoint y: 317, distance: 407.2
click at [429, 317] on div "< > add Add a colour highlight_alt Select Select palette Colour Colour Symbol i…" at bounding box center [371, 288] width 742 height 64
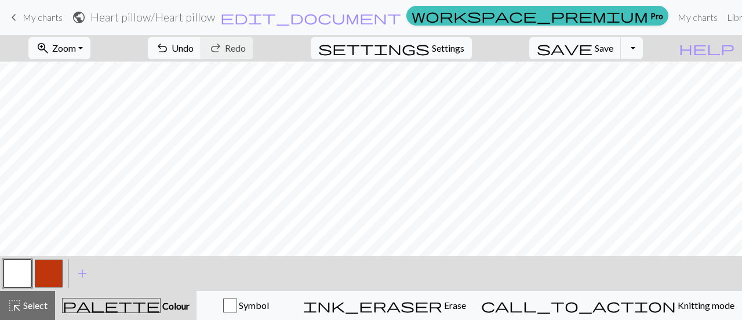
click at [51, 271] on button "button" at bounding box center [49, 273] width 28 height 28
click at [17, 267] on button "button" at bounding box center [17, 273] width 28 height 28
click at [46, 270] on button "button" at bounding box center [49, 273] width 28 height 28
click at [20, 267] on button "button" at bounding box center [17, 273] width 28 height 28
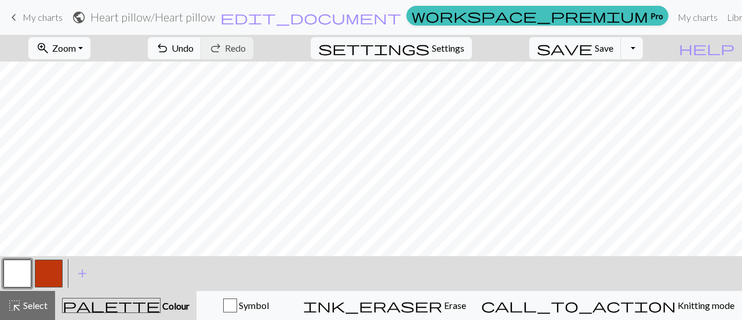
click at [53, 266] on button "button" at bounding box center [49, 273] width 28 height 28
drag, startPoint x: 12, startPoint y: 287, endPoint x: 208, endPoint y: 288, distance: 196.1
click at [208, 288] on div "< > add Add a colour" at bounding box center [371, 273] width 742 height 35
click at [22, 281] on button "button" at bounding box center [17, 273] width 28 height 28
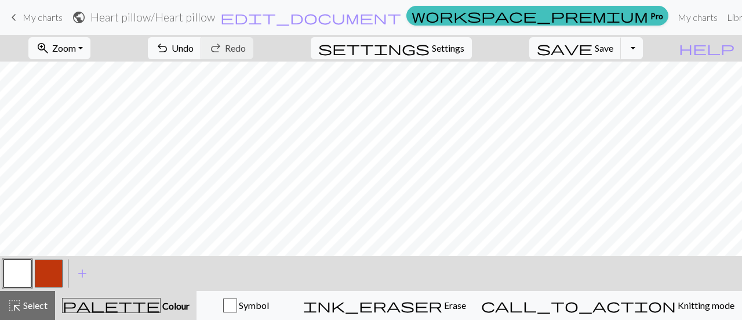
click at [51, 277] on button "button" at bounding box center [49, 273] width 28 height 28
click at [255, 205] on div "zoom_in Zoom Zoom Fit all Fit width Fit height 50% 100% 150% 200% undo Undo Und…" at bounding box center [371, 177] width 742 height 285
click at [23, 262] on button "button" at bounding box center [17, 273] width 28 height 28
click at [56, 272] on button "button" at bounding box center [49, 273] width 28 height 28
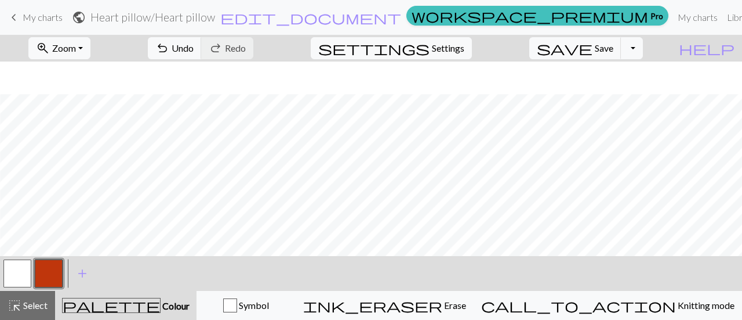
scroll to position [143, 61]
click at [18, 268] on button "button" at bounding box center [17, 273] width 28 height 28
click at [45, 276] on button "button" at bounding box center [49, 273] width 28 height 28
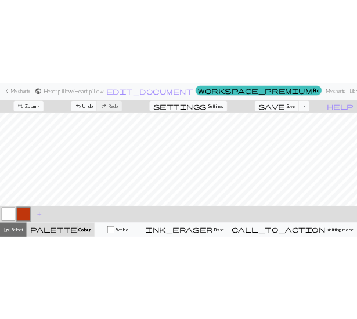
scroll to position [142, 110]
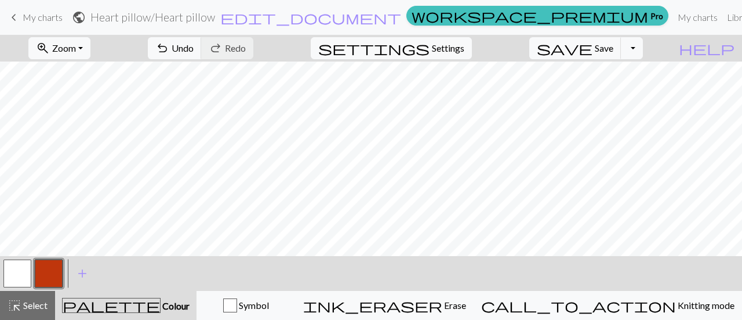
click at [21, 270] on button "button" at bounding box center [17, 273] width 28 height 28
click at [57, 274] on button "button" at bounding box center [49, 273] width 28 height 28
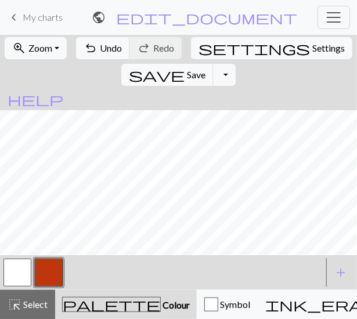
click at [34, 19] on span "My charts" at bounding box center [43, 17] width 40 height 11
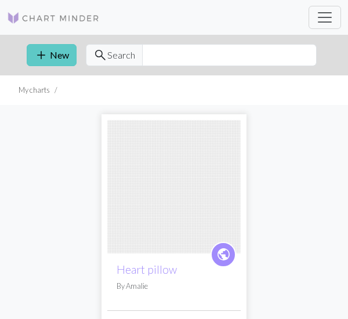
click at [38, 53] on span "add" at bounding box center [41, 55] width 14 height 16
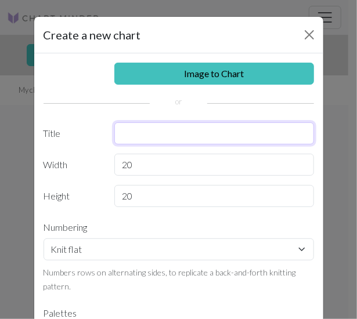
click at [137, 131] on input "text" at bounding box center [214, 133] width 200 height 22
type input "heart pillow 3"
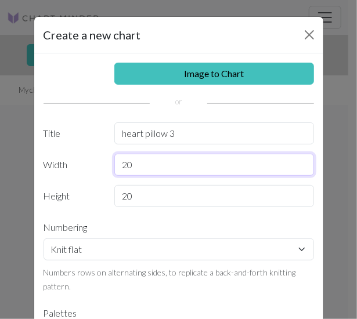
click at [166, 161] on input "20" at bounding box center [214, 165] width 200 height 22
type input "2"
type input "80"
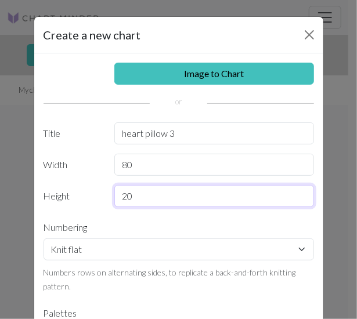
click at [164, 196] on input "20" at bounding box center [214, 196] width 200 height 22
type input "2"
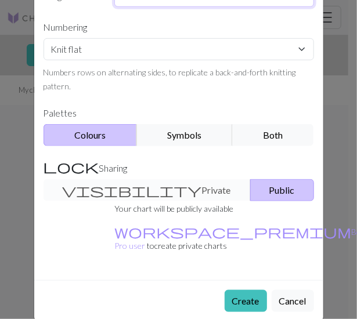
scroll to position [201, 0]
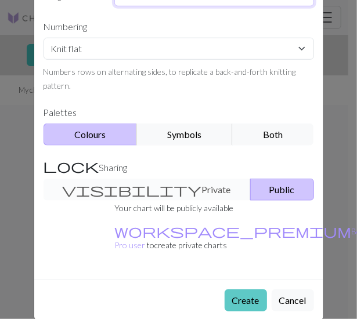
type input "80"
click at [242, 289] on button "Create" at bounding box center [245, 300] width 42 height 22
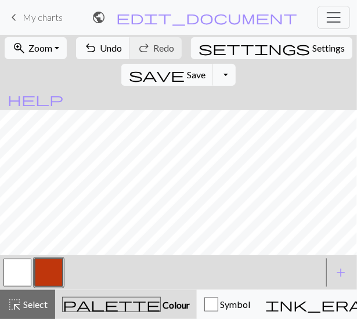
click at [15, 279] on button "button" at bounding box center [17, 273] width 28 height 28
click at [58, 273] on button "button" at bounding box center [49, 273] width 28 height 28
click at [24, 277] on button "button" at bounding box center [17, 273] width 28 height 28
click at [51, 270] on button "button" at bounding box center [49, 273] width 28 height 28
click at [22, 282] on button "button" at bounding box center [17, 273] width 28 height 28
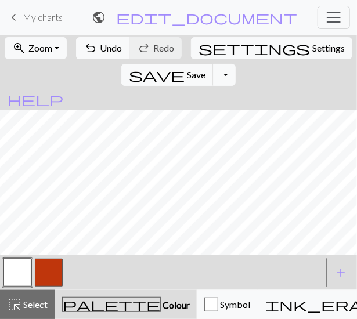
click at [55, 273] on button "button" at bounding box center [49, 273] width 28 height 28
click at [20, 277] on button "button" at bounding box center [17, 273] width 28 height 28
click at [54, 276] on button "button" at bounding box center [49, 273] width 28 height 28
click at [50, 274] on button "button" at bounding box center [49, 273] width 28 height 28
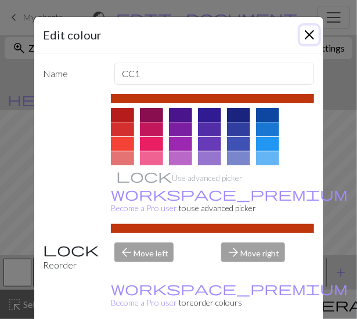
click at [306, 30] on button "Close" at bounding box center [309, 35] width 19 height 19
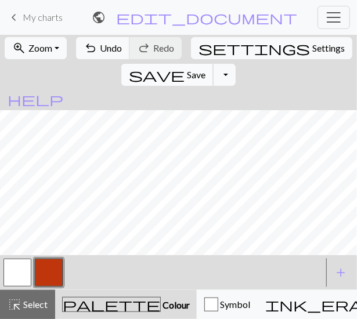
scroll to position [57, 0]
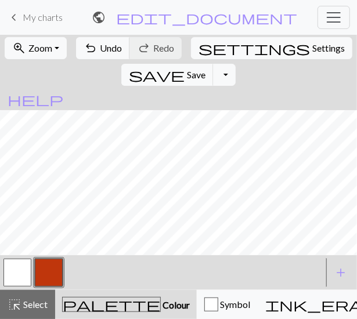
click at [23, 270] on button "button" at bounding box center [17, 273] width 28 height 28
click at [51, 278] on button "button" at bounding box center [49, 273] width 28 height 28
click at [26, 276] on button "button" at bounding box center [17, 273] width 28 height 28
click at [46, 274] on button "button" at bounding box center [49, 273] width 28 height 28
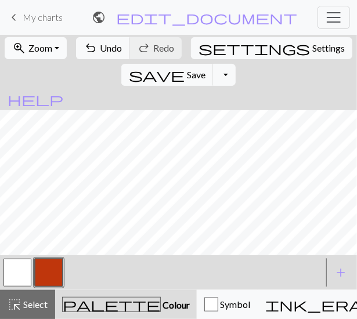
click at [47, 43] on span "Zoom" at bounding box center [40, 47] width 24 height 11
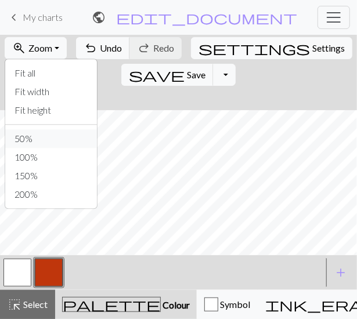
click at [22, 137] on button "50%" at bounding box center [51, 138] width 92 height 19
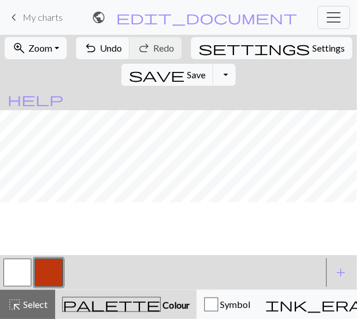
scroll to position [0, 2]
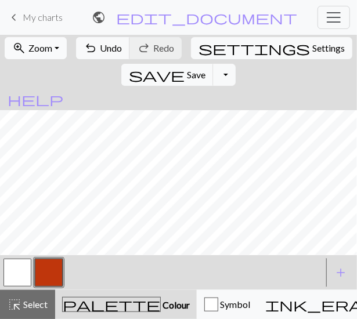
click at [44, 46] on span "Zoom" at bounding box center [40, 47] width 24 height 11
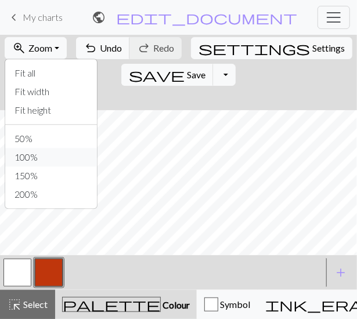
click at [45, 155] on button "100%" at bounding box center [51, 157] width 92 height 19
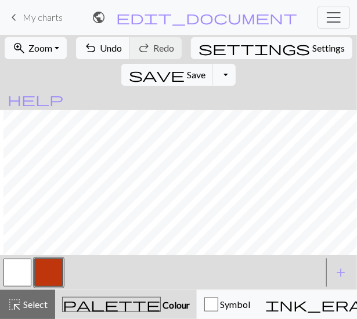
scroll to position [0, 82]
click at [46, 56] on button "zoom_in Zoom Zoom" at bounding box center [36, 48] width 62 height 22
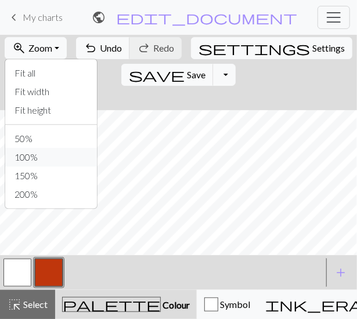
click at [43, 156] on button "100%" at bounding box center [51, 157] width 92 height 19
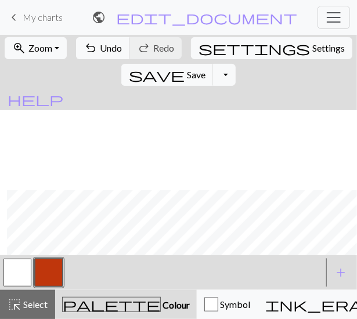
scroll to position [97, 108]
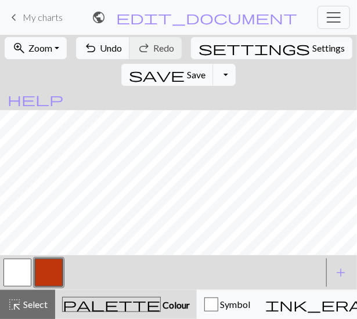
click at [36, 48] on span "Zoom" at bounding box center [40, 47] width 24 height 11
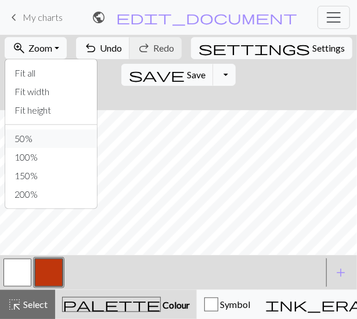
click at [30, 137] on button "50%" at bounding box center [51, 138] width 92 height 19
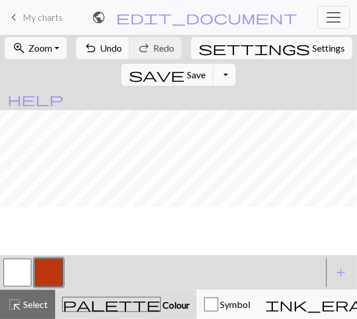
scroll to position [0, 0]
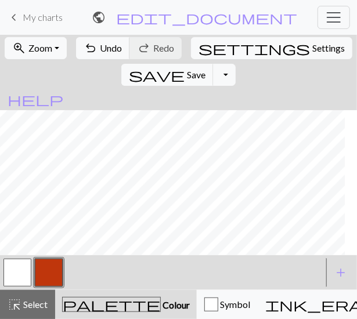
scroll to position [0, 68]
click at [24, 276] on button "button" at bounding box center [17, 273] width 28 height 28
click at [51, 271] on button "button" at bounding box center [49, 273] width 28 height 28
click at [13, 276] on button "button" at bounding box center [17, 273] width 28 height 28
click at [57, 267] on button "button" at bounding box center [49, 273] width 28 height 28
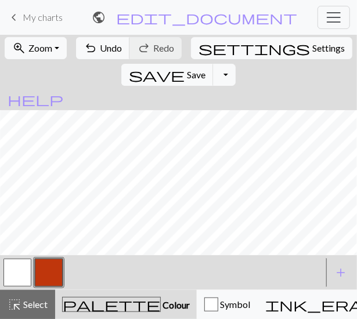
click at [23, 274] on button "button" at bounding box center [17, 273] width 28 height 28
click at [50, 277] on button "button" at bounding box center [49, 273] width 28 height 28
click at [53, 49] on button "zoom_in Zoom Zoom" at bounding box center [36, 48] width 62 height 22
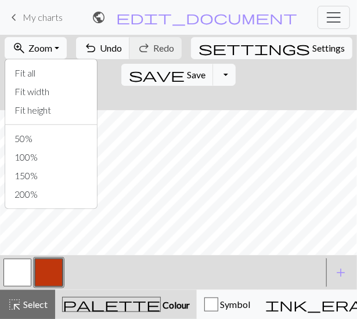
click at [52, 50] on button "zoom_in Zoom Zoom" at bounding box center [36, 48] width 62 height 22
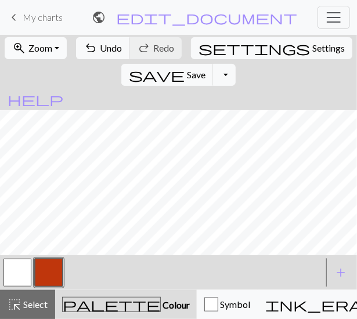
scroll to position [92, 0]
click at [22, 273] on button "button" at bounding box center [17, 273] width 28 height 28
click at [48, 267] on button "button" at bounding box center [49, 273] width 28 height 28
click at [26, 269] on button "button" at bounding box center [17, 273] width 28 height 28
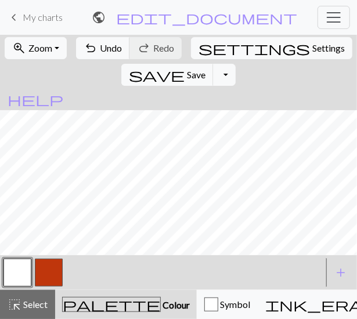
click at [43, 270] on button "button" at bounding box center [49, 273] width 28 height 28
click at [12, 276] on button "button" at bounding box center [17, 273] width 28 height 28
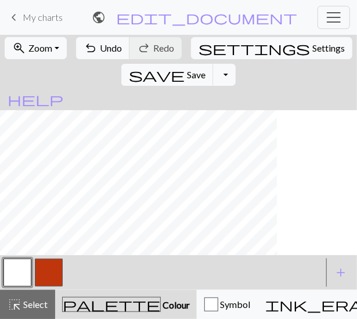
scroll to position [60, 83]
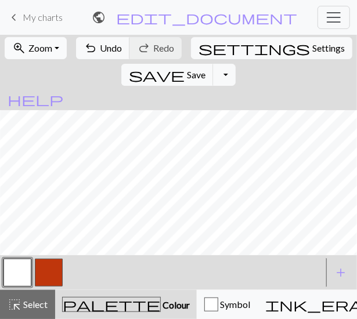
click at [52, 54] on button "zoom_in Zoom Zoom" at bounding box center [36, 48] width 62 height 22
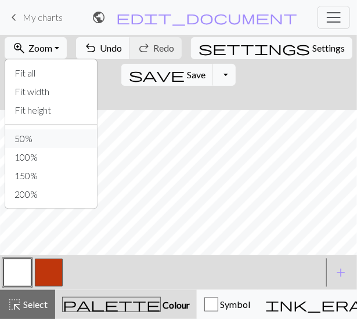
click at [41, 136] on button "50%" at bounding box center [51, 138] width 92 height 19
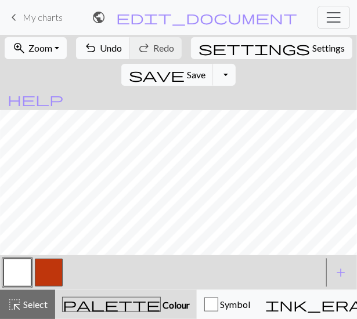
click at [53, 50] on button "zoom_in Zoom Zoom" at bounding box center [36, 48] width 62 height 22
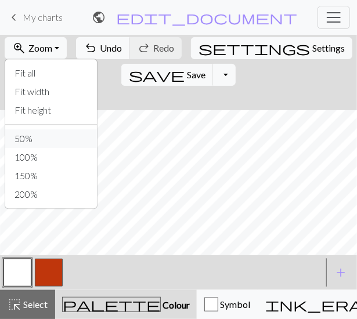
click at [29, 138] on button "50%" at bounding box center [51, 138] width 92 height 19
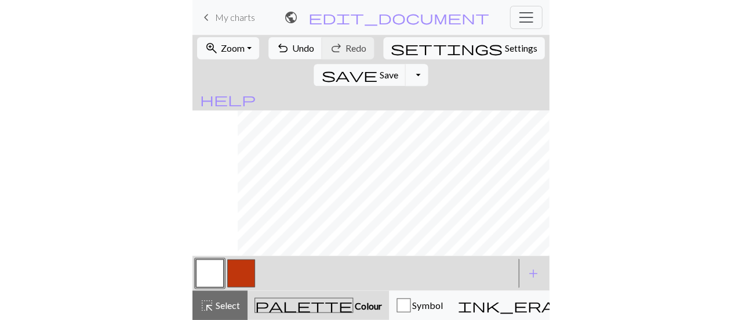
scroll to position [71, 100]
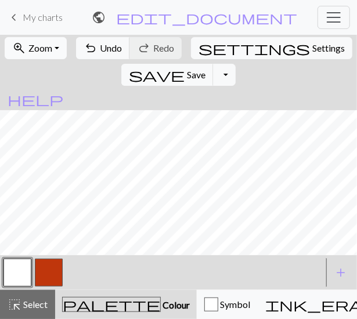
click at [56, 49] on button "zoom_in Zoom Zoom" at bounding box center [36, 48] width 62 height 22
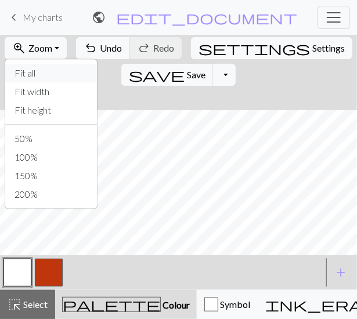
click at [46, 70] on button "Fit all" at bounding box center [51, 73] width 92 height 19
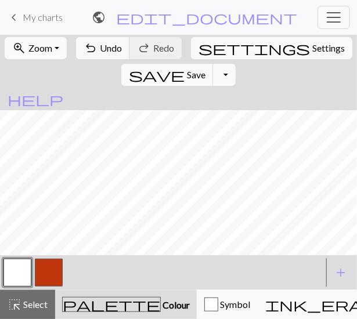
click at [54, 44] on button "zoom_in Zoom Zoom" at bounding box center [36, 48] width 62 height 22
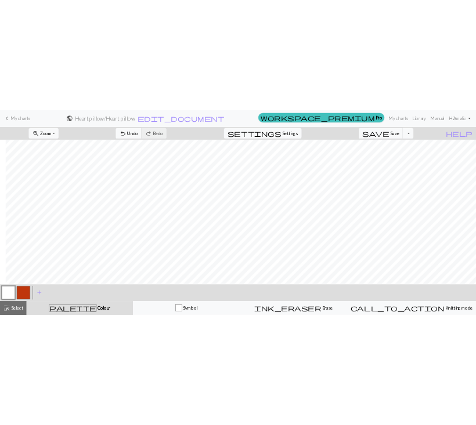
scroll to position [34, 12]
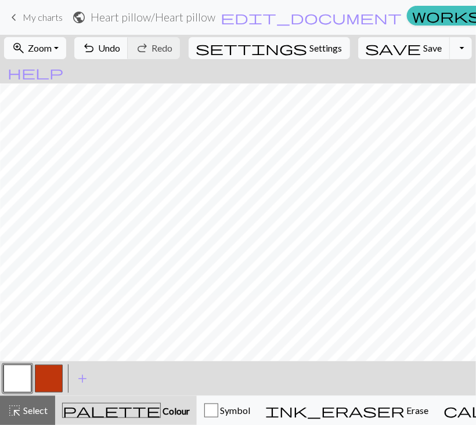
click at [66, 47] on button "zoom_in Zoom Zoom" at bounding box center [35, 48] width 62 height 22
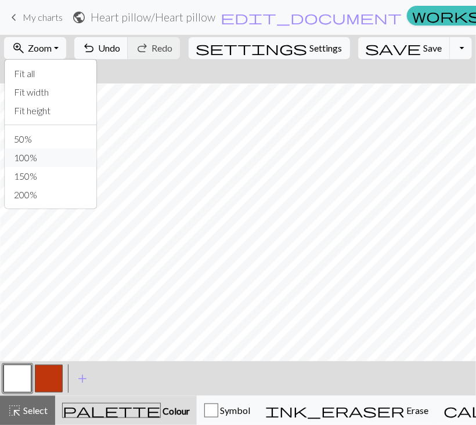
click at [46, 162] on button "100%" at bounding box center [51, 157] width 92 height 19
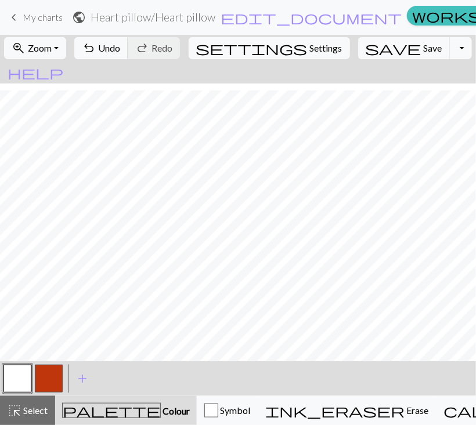
scroll to position [199, 463]
click at [51, 319] on button "button" at bounding box center [49, 379] width 28 height 28
click at [19, 319] on button "button" at bounding box center [17, 379] width 28 height 28
click at [49, 319] on button "button" at bounding box center [49, 379] width 28 height 28
click at [31, 319] on div at bounding box center [17, 378] width 31 height 31
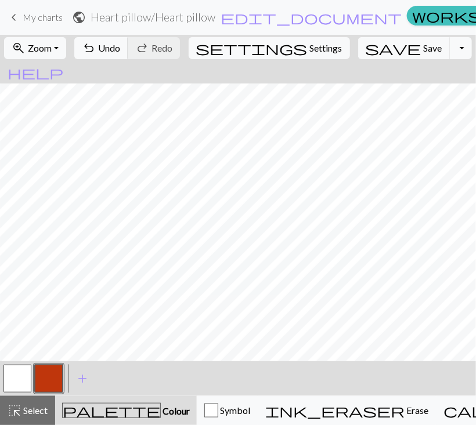
click at [23, 319] on button "button" at bounding box center [17, 379] width 28 height 28
click at [48, 319] on button "button" at bounding box center [49, 379] width 28 height 28
click at [21, 319] on button "button" at bounding box center [17, 379] width 28 height 28
click at [50, 319] on button "button" at bounding box center [49, 379] width 28 height 28
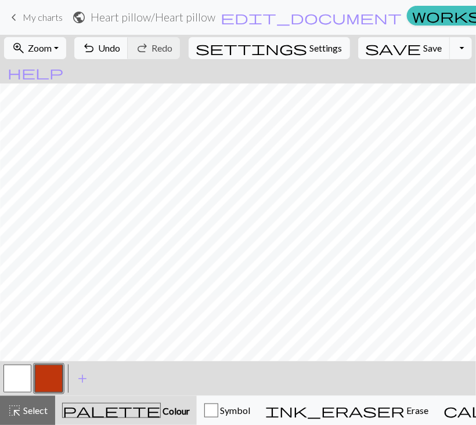
scroll to position [131, 568]
click at [19, 319] on button "button" at bounding box center [17, 379] width 28 height 28
click at [46, 319] on button "button" at bounding box center [49, 379] width 28 height 28
click at [13, 319] on button "button" at bounding box center [17, 379] width 28 height 28
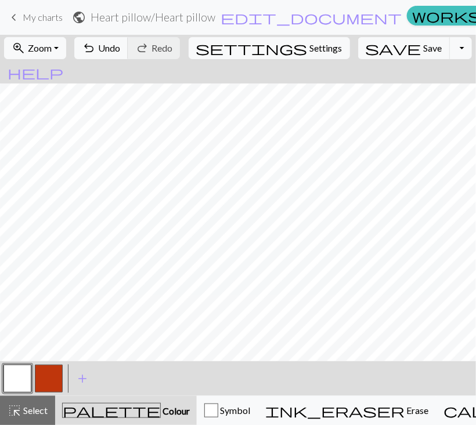
click at [53, 319] on button "button" at bounding box center [49, 379] width 28 height 28
click at [13, 319] on button "button" at bounding box center [17, 379] width 28 height 28
click at [60, 319] on button "button" at bounding box center [49, 379] width 28 height 28
click at [15, 319] on button "button" at bounding box center [17, 379] width 28 height 28
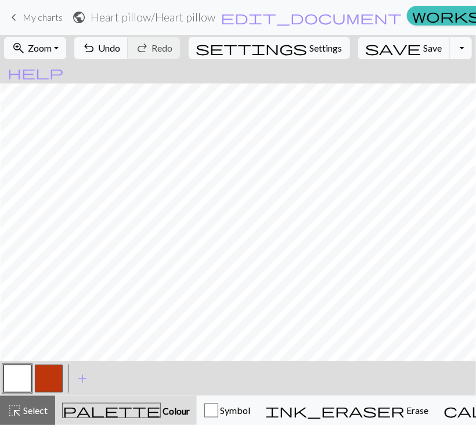
click at [62, 319] on button "button" at bounding box center [49, 379] width 28 height 28
click at [21, 319] on button "button" at bounding box center [17, 379] width 28 height 28
click at [50, 319] on button "button" at bounding box center [49, 379] width 28 height 28
click at [20, 319] on button "button" at bounding box center [17, 379] width 28 height 28
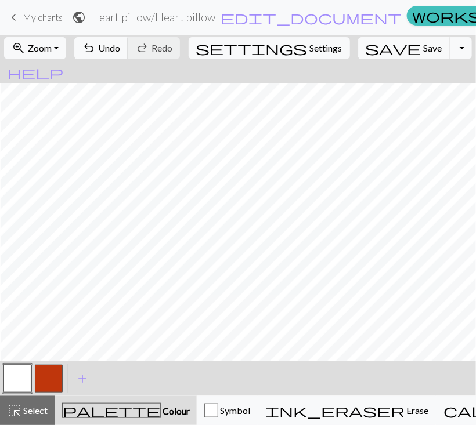
click at [46, 319] on button "button" at bounding box center [49, 379] width 28 height 28
click at [52, 49] on span "Zoom" at bounding box center [40, 47] width 24 height 11
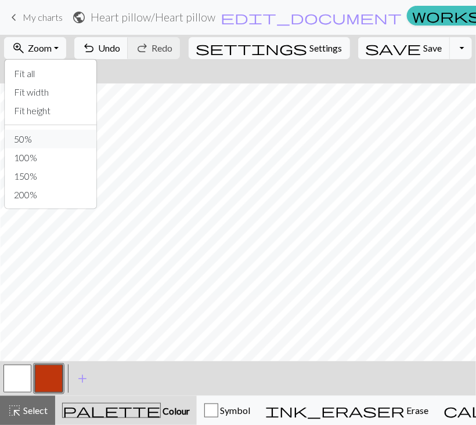
click at [60, 136] on button "50%" at bounding box center [51, 139] width 92 height 19
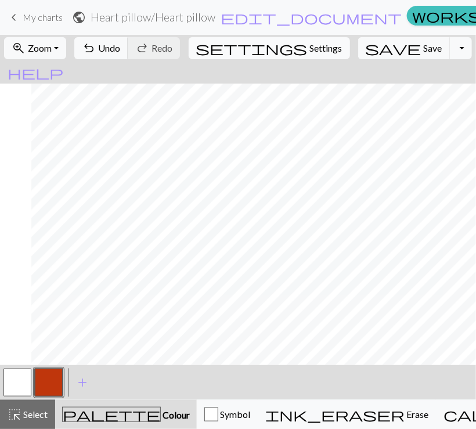
scroll to position [3, 199]
click at [66, 52] on button "zoom_in Zoom Zoom" at bounding box center [35, 48] width 62 height 22
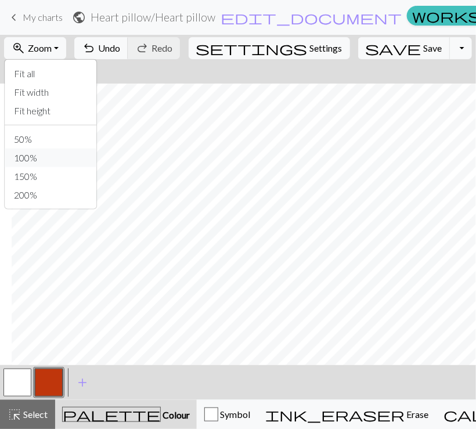
click at [61, 157] on button "100%" at bounding box center [51, 157] width 92 height 19
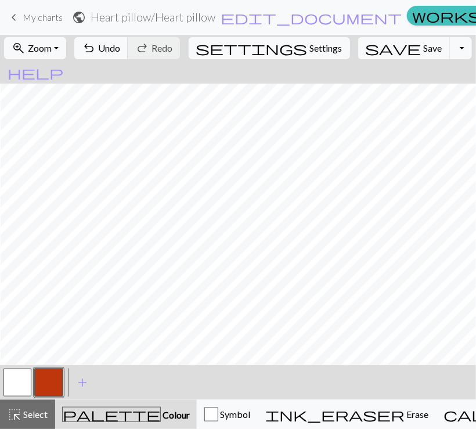
scroll to position [205, 789]
click at [20, 319] on button "button" at bounding box center [17, 382] width 28 height 28
click at [51, 319] on button "button" at bounding box center [49, 382] width 28 height 28
click at [17, 319] on button "button" at bounding box center [17, 382] width 28 height 28
click at [54, 319] on button "button" at bounding box center [49, 382] width 28 height 28
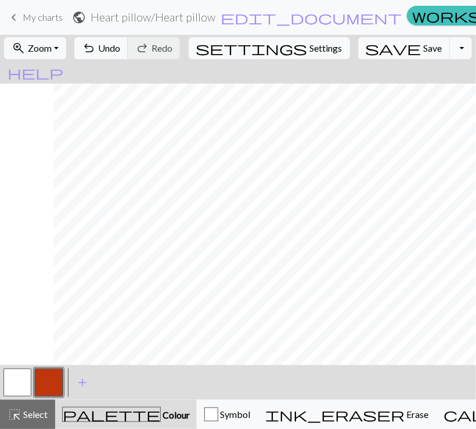
scroll to position [198, 833]
click at [20, 319] on button "button" at bounding box center [17, 382] width 28 height 28
click at [48, 319] on button "button" at bounding box center [49, 382] width 28 height 28
click at [16, 319] on button "button" at bounding box center [17, 382] width 28 height 28
click at [47, 319] on button "button" at bounding box center [49, 382] width 28 height 28
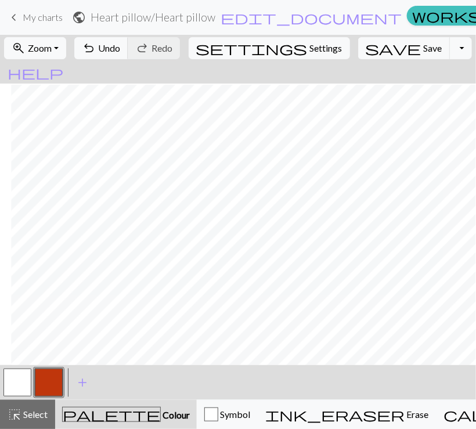
scroll to position [202, 831]
click at [15, 319] on button "button" at bounding box center [17, 382] width 28 height 28
click at [48, 319] on button "button" at bounding box center [49, 382] width 28 height 28
click at [14, 319] on button "button" at bounding box center [17, 382] width 28 height 28
click at [49, 319] on button "button" at bounding box center [49, 382] width 28 height 28
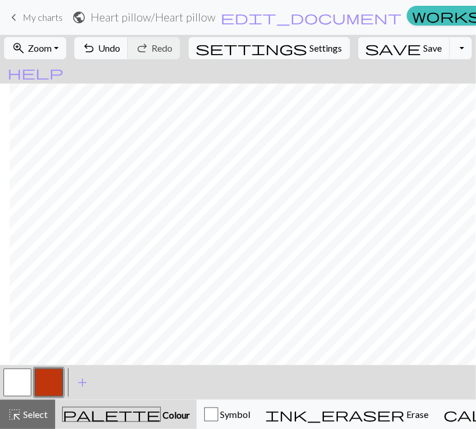
click at [16, 319] on button "button" at bounding box center [17, 382] width 28 height 28
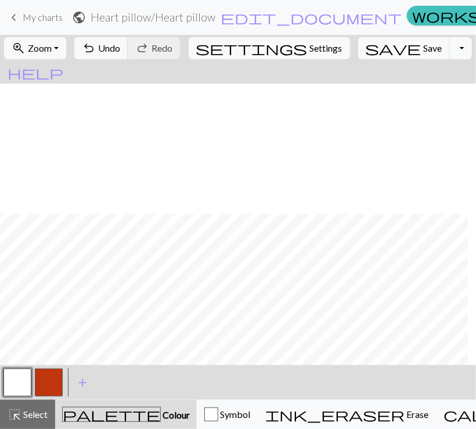
scroll to position [451, 271]
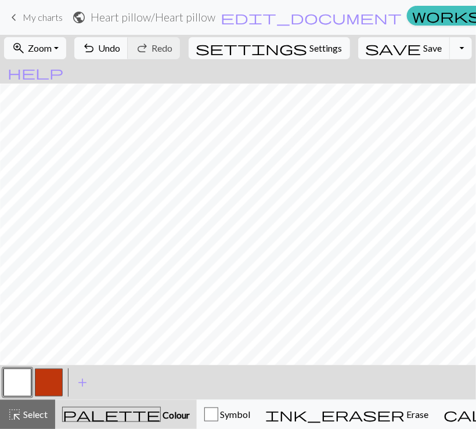
click at [53, 319] on button "button" at bounding box center [49, 382] width 28 height 28
click at [19, 319] on button "button" at bounding box center [17, 382] width 28 height 28
click at [52, 319] on button "button" at bounding box center [49, 382] width 28 height 28
click at [19, 319] on button "button" at bounding box center [17, 382] width 28 height 28
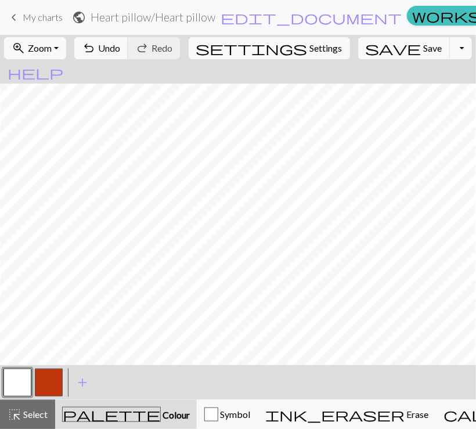
click at [44, 319] on button "button" at bounding box center [49, 382] width 28 height 28
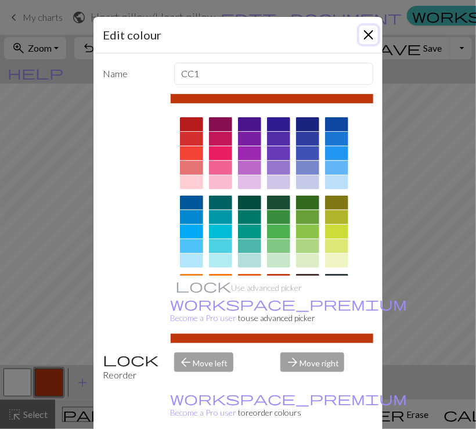
click at [361, 28] on button "Close" at bounding box center [368, 35] width 19 height 19
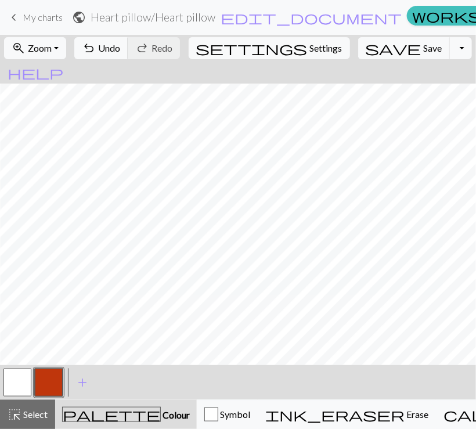
click at [20, 319] on button "button" at bounding box center [17, 382] width 28 height 28
click at [56, 319] on button "button" at bounding box center [49, 382] width 28 height 28
click at [20, 319] on button "button" at bounding box center [17, 382] width 28 height 28
click at [49, 319] on button "button" at bounding box center [49, 382] width 28 height 28
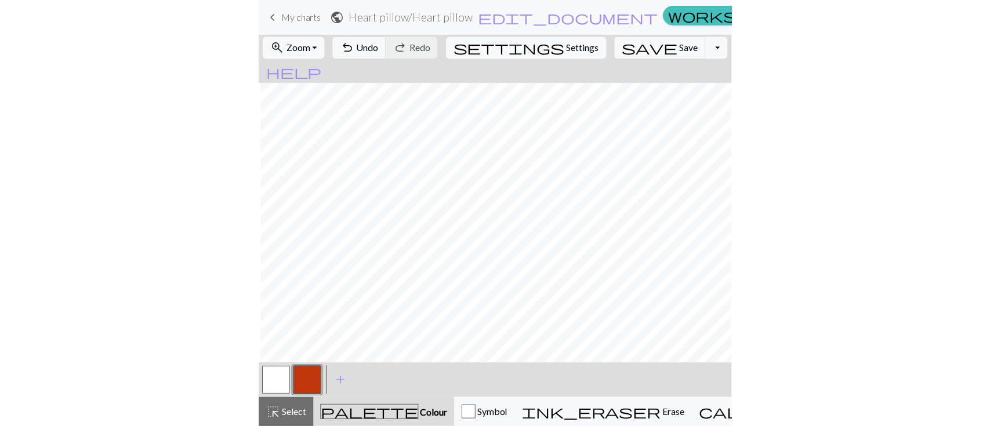
scroll to position [445, 615]
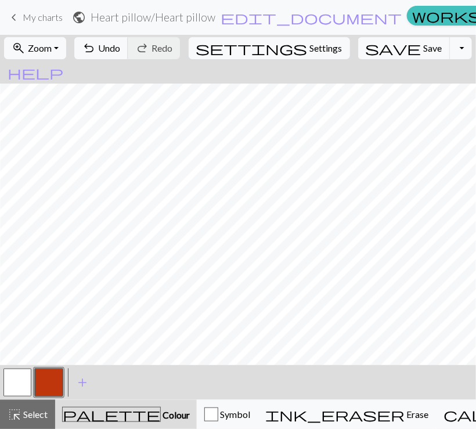
click at [21, 319] on button "button" at bounding box center [17, 382] width 28 height 28
click at [46, 319] on button "button" at bounding box center [49, 382] width 28 height 28
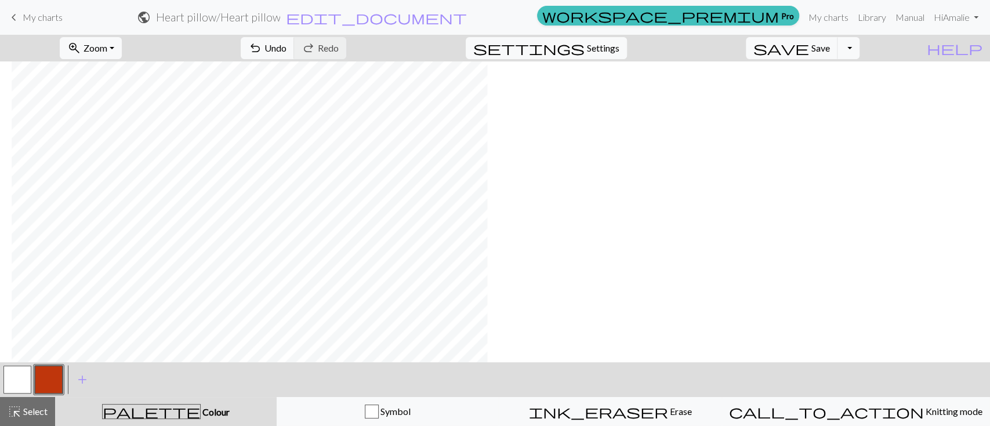
scroll to position [445, 319]
click at [107, 44] on span "Zoom" at bounding box center [96, 47] width 24 height 11
click at [107, 70] on button "Fit all" at bounding box center [106, 73] width 92 height 19
click at [733, 49] on span "Save" at bounding box center [820, 47] width 19 height 11
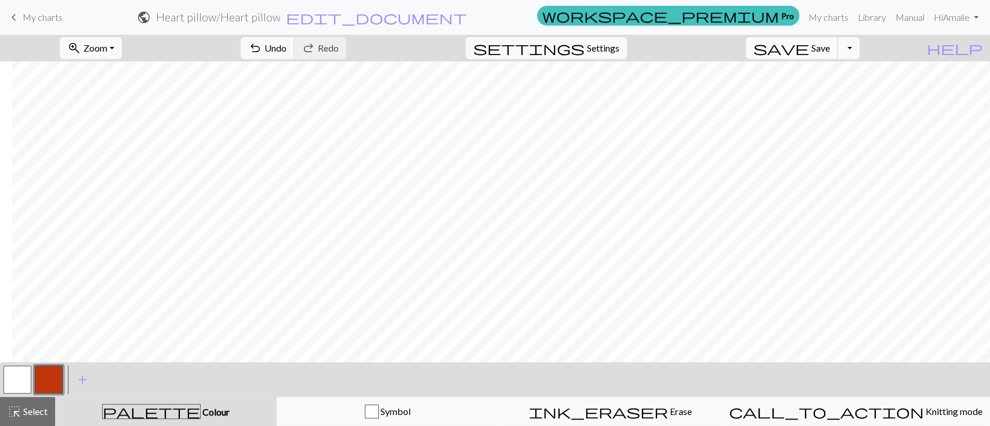
click at [733, 49] on span "Save" at bounding box center [820, 47] width 19 height 11
click at [733, 44] on span "Save" at bounding box center [820, 47] width 19 height 11
click at [50, 22] on span "My charts" at bounding box center [43, 17] width 40 height 11
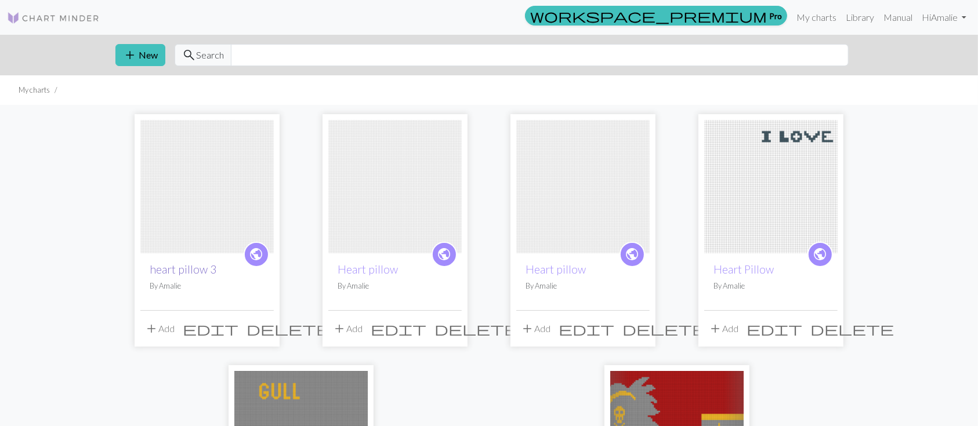
click at [172, 266] on link "heart pillow 3" at bounding box center [183, 269] width 67 height 13
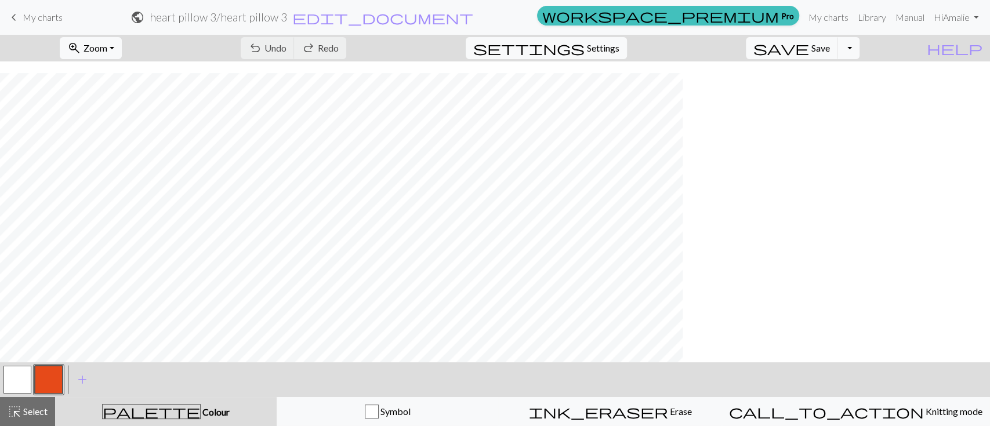
scroll to position [691, 0]
click at [24, 26] on link "keyboard_arrow_left My charts" at bounding box center [35, 18] width 56 height 20
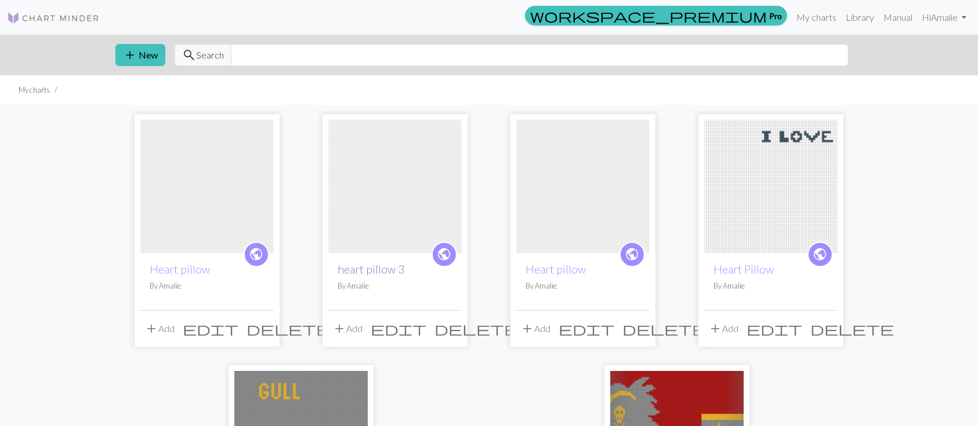
click at [381, 267] on link "heart pillow 3" at bounding box center [371, 269] width 67 height 13
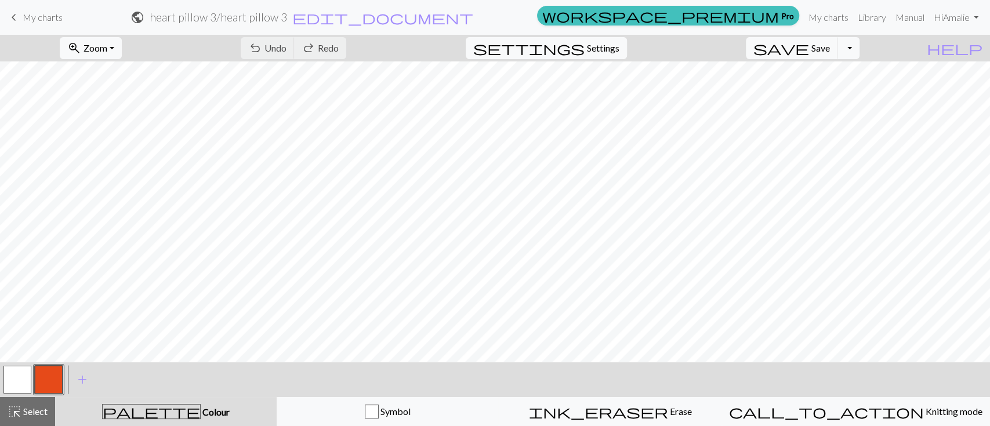
click at [55, 21] on span "My charts" at bounding box center [43, 17] width 40 height 11
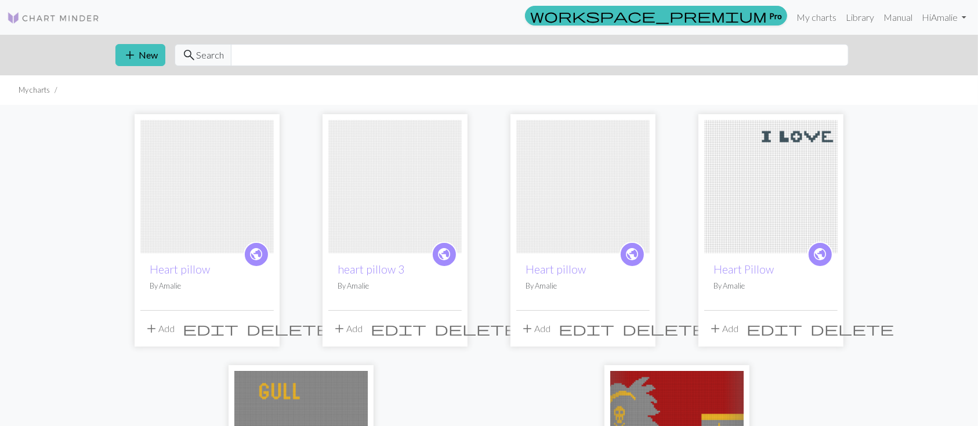
click at [55, 21] on img at bounding box center [53, 18] width 93 height 14
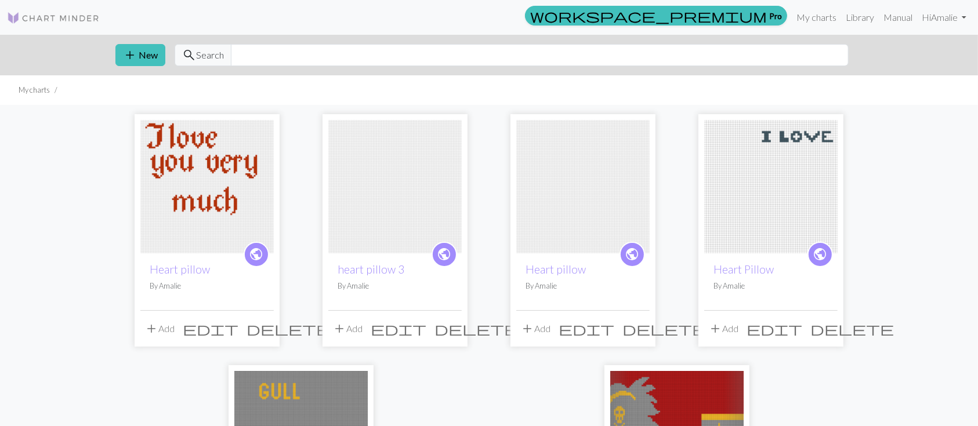
click at [191, 212] on img at bounding box center [206, 186] width 133 height 133
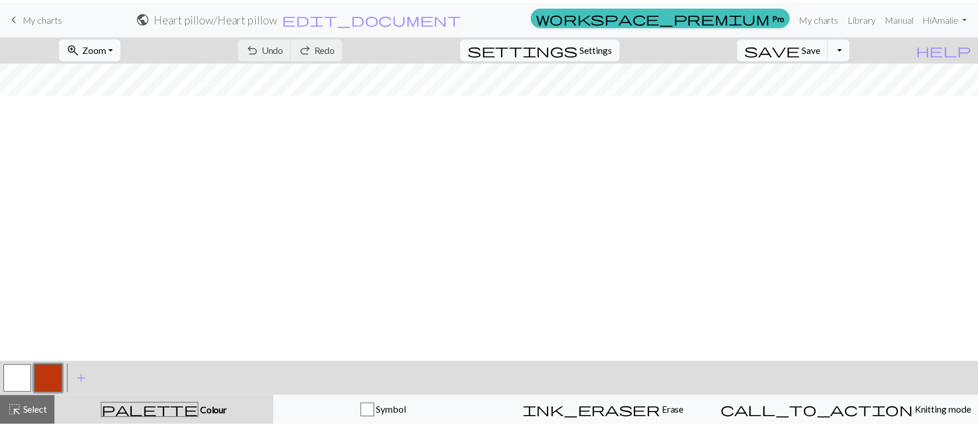
scroll to position [213, 0]
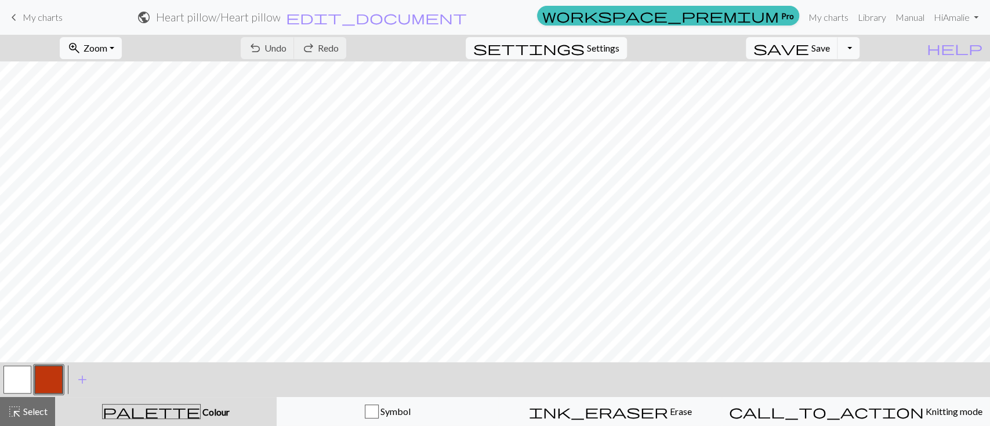
click at [32, 15] on span "My charts" at bounding box center [43, 17] width 40 height 11
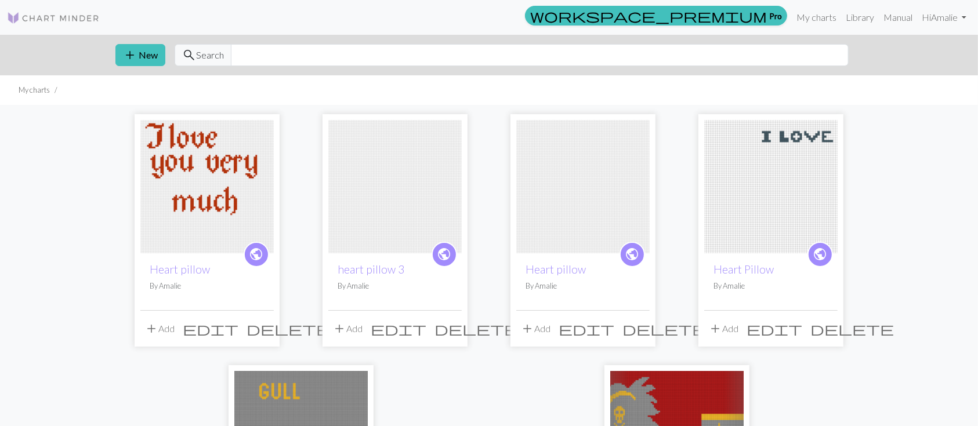
click at [452, 319] on span "delete" at bounding box center [476, 329] width 84 height 16
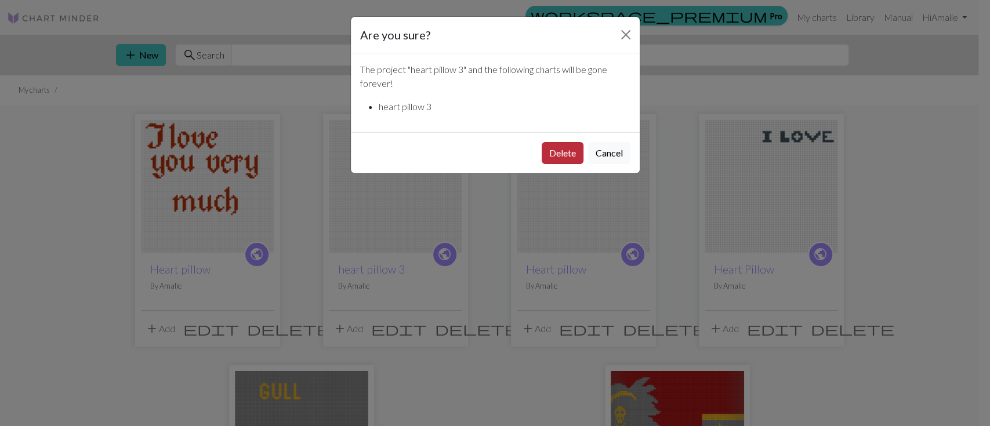
click at [559, 151] on button "Delete" at bounding box center [563, 153] width 42 height 22
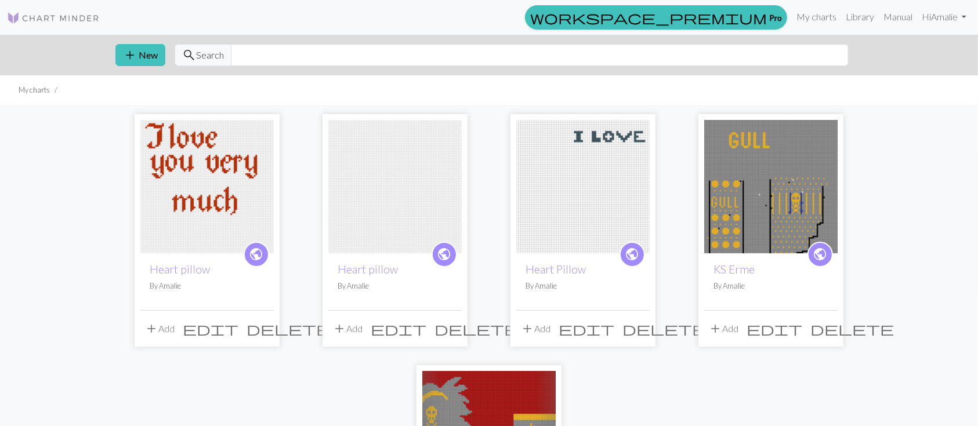
click at [456, 327] on span "delete" at bounding box center [476, 329] width 84 height 16
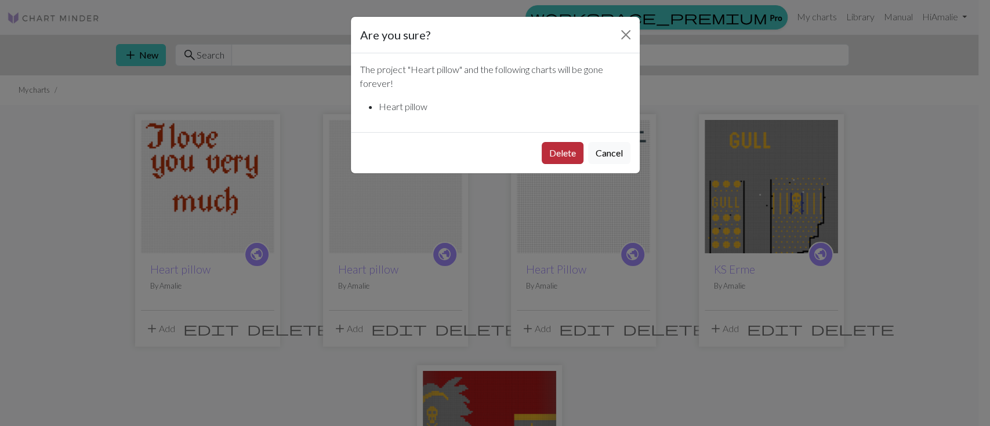
click at [552, 158] on button "Delete" at bounding box center [563, 153] width 42 height 22
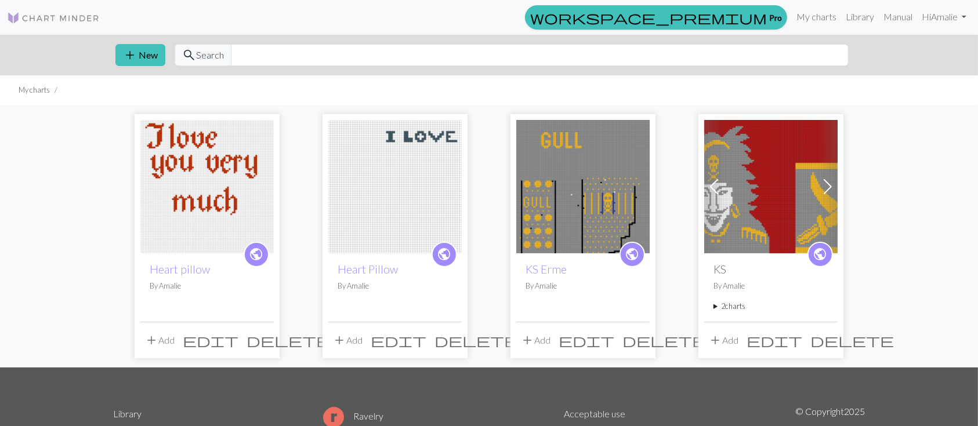
click at [452, 339] on span "delete" at bounding box center [476, 340] width 84 height 16
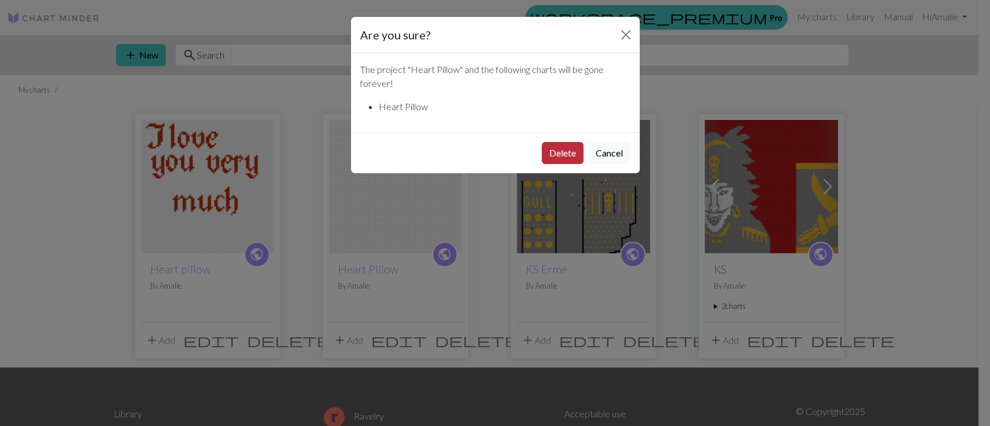
click at [550, 156] on button "Delete" at bounding box center [563, 153] width 42 height 22
